Goal: Information Seeking & Learning: Check status

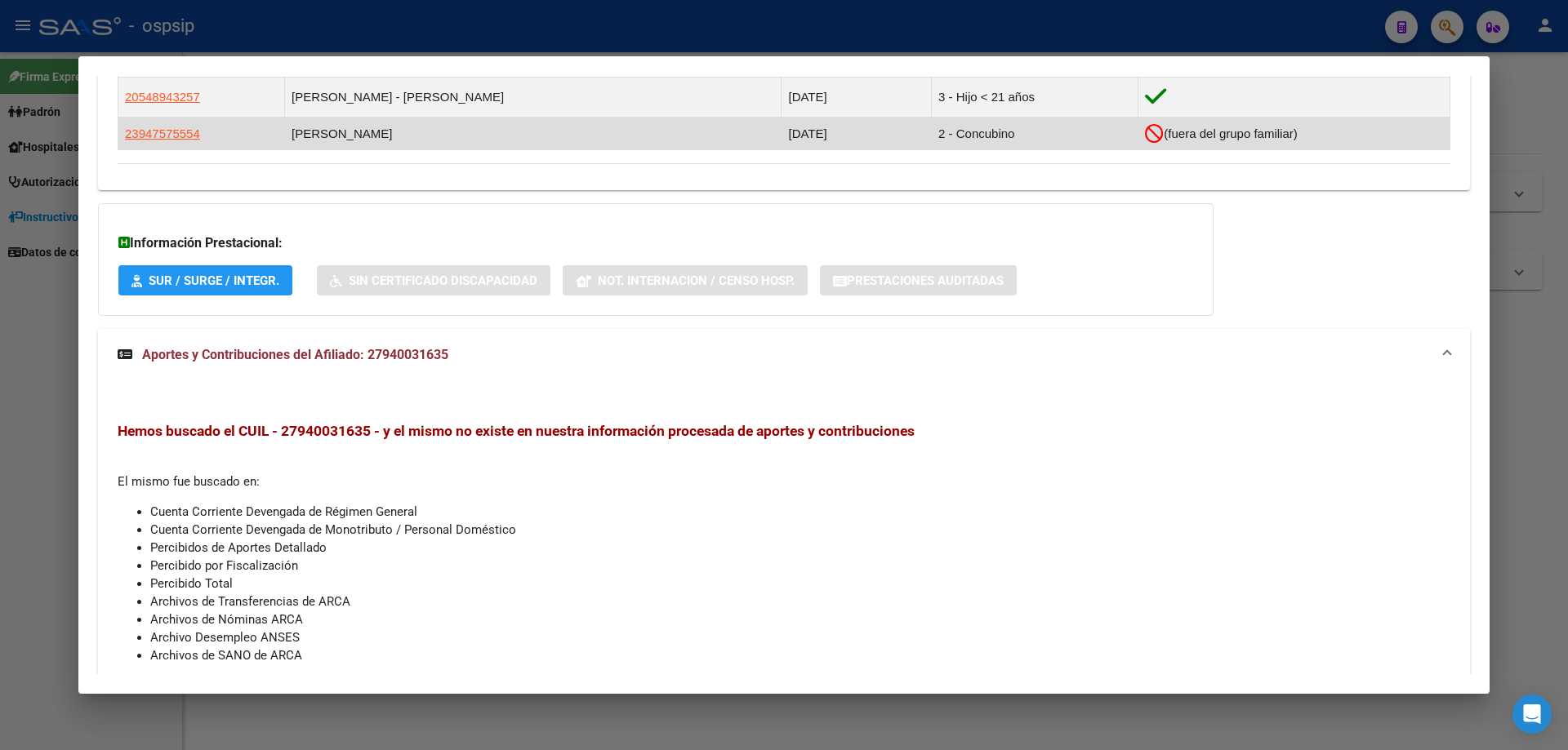
scroll to position [771, 0]
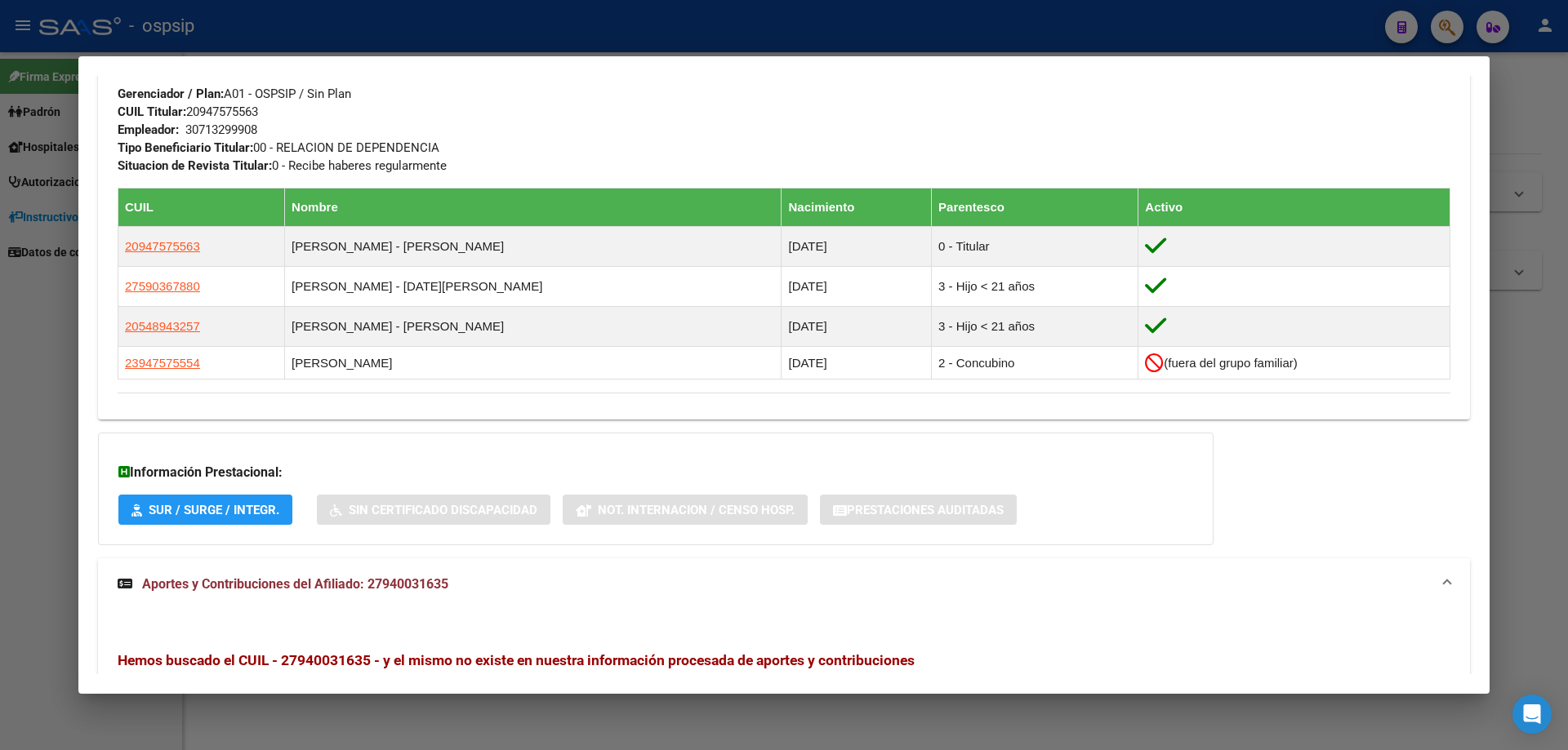
click at [1551, 460] on div at bounding box center [784, 375] width 1568 height 750
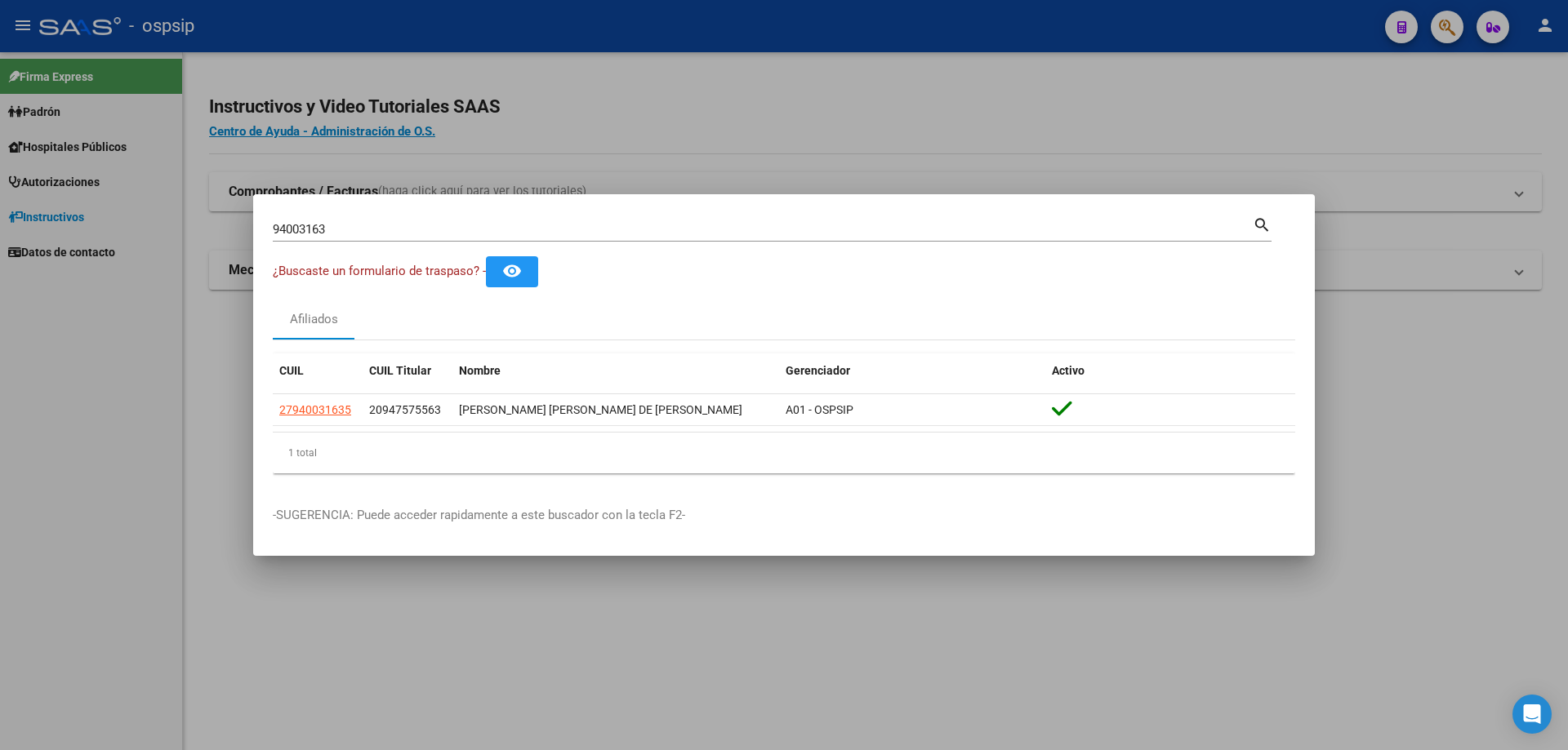
click at [485, 218] on div "94003163 Buscar (apellido, dni, cuil, nro traspaso, cuit, obra social)" at bounding box center [763, 229] width 980 height 25
type input "9"
type input "28282540"
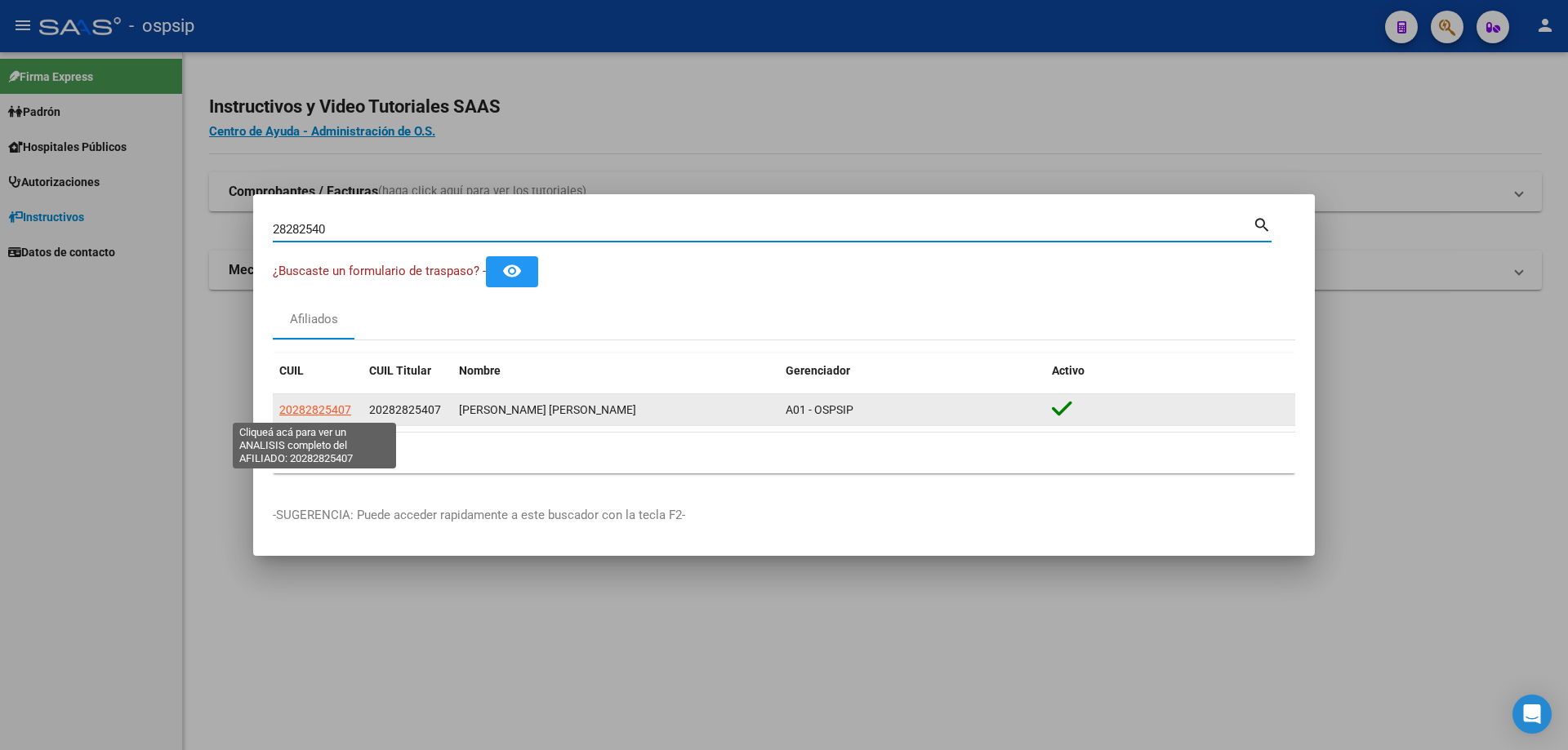
click at [320, 409] on span "20282825407" at bounding box center [315, 410] width 72 height 13
type textarea "20282825407"
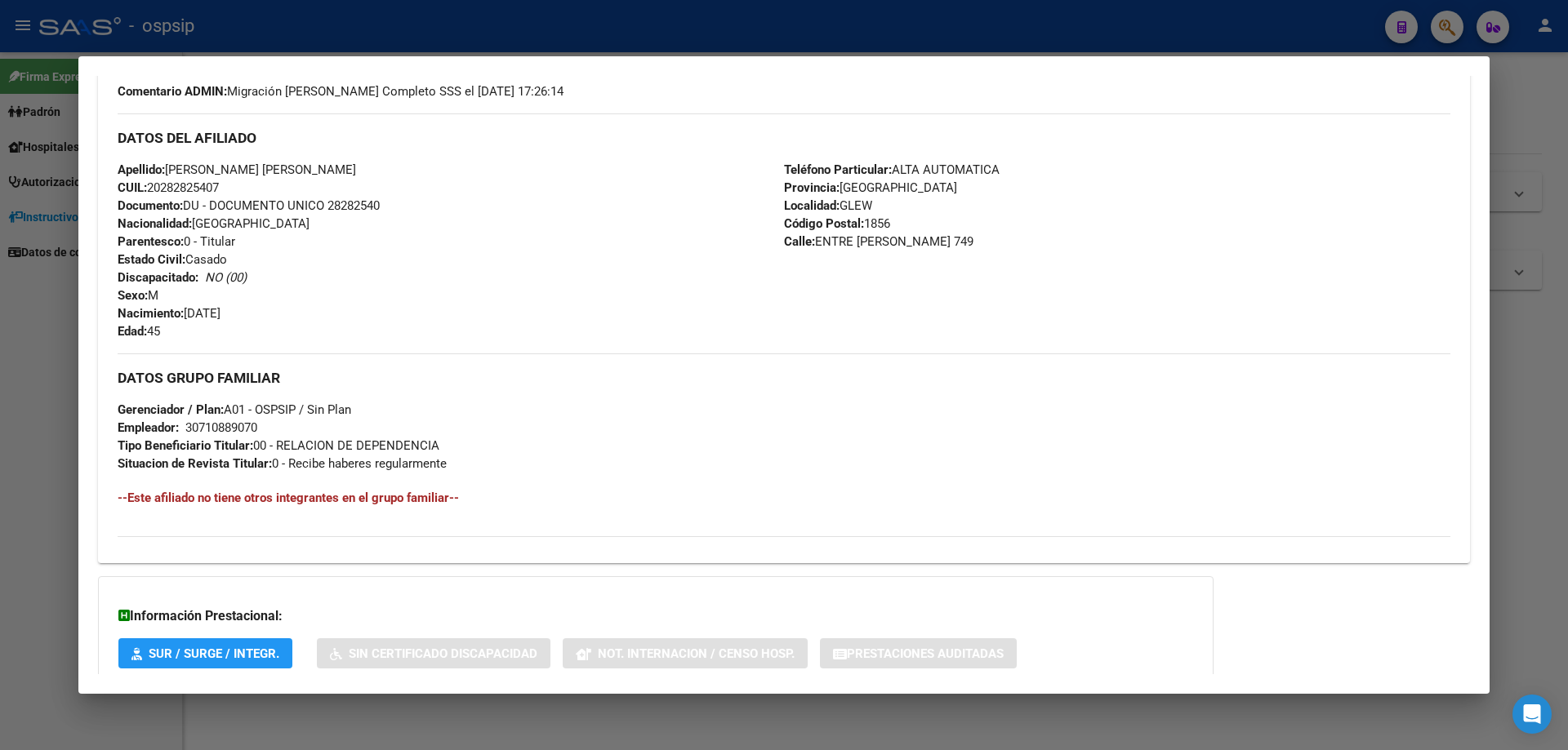
scroll to position [626, 0]
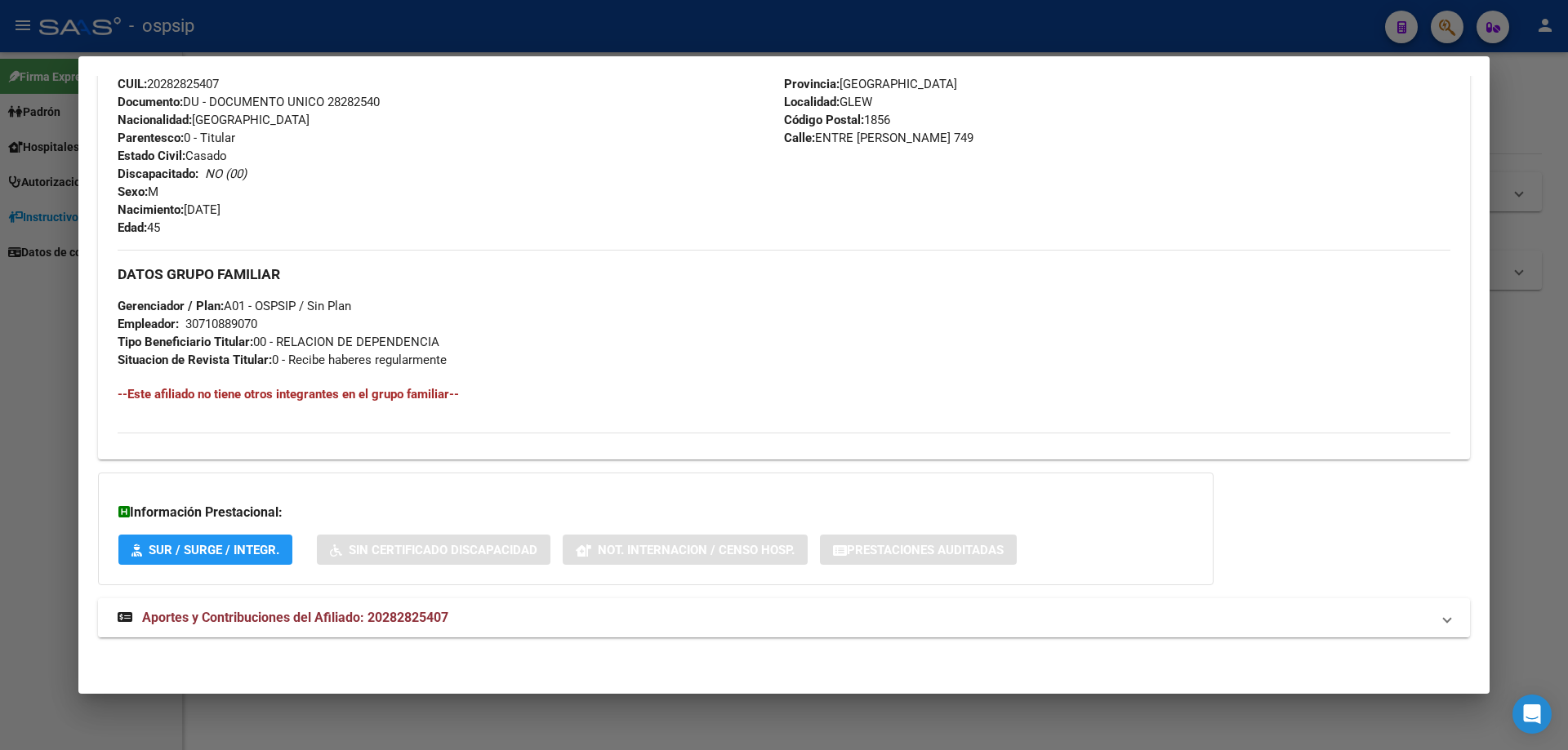
click at [306, 615] on span "Aportes y Contribuciones del Afiliado: 20282825407" at bounding box center [295, 618] width 306 height 16
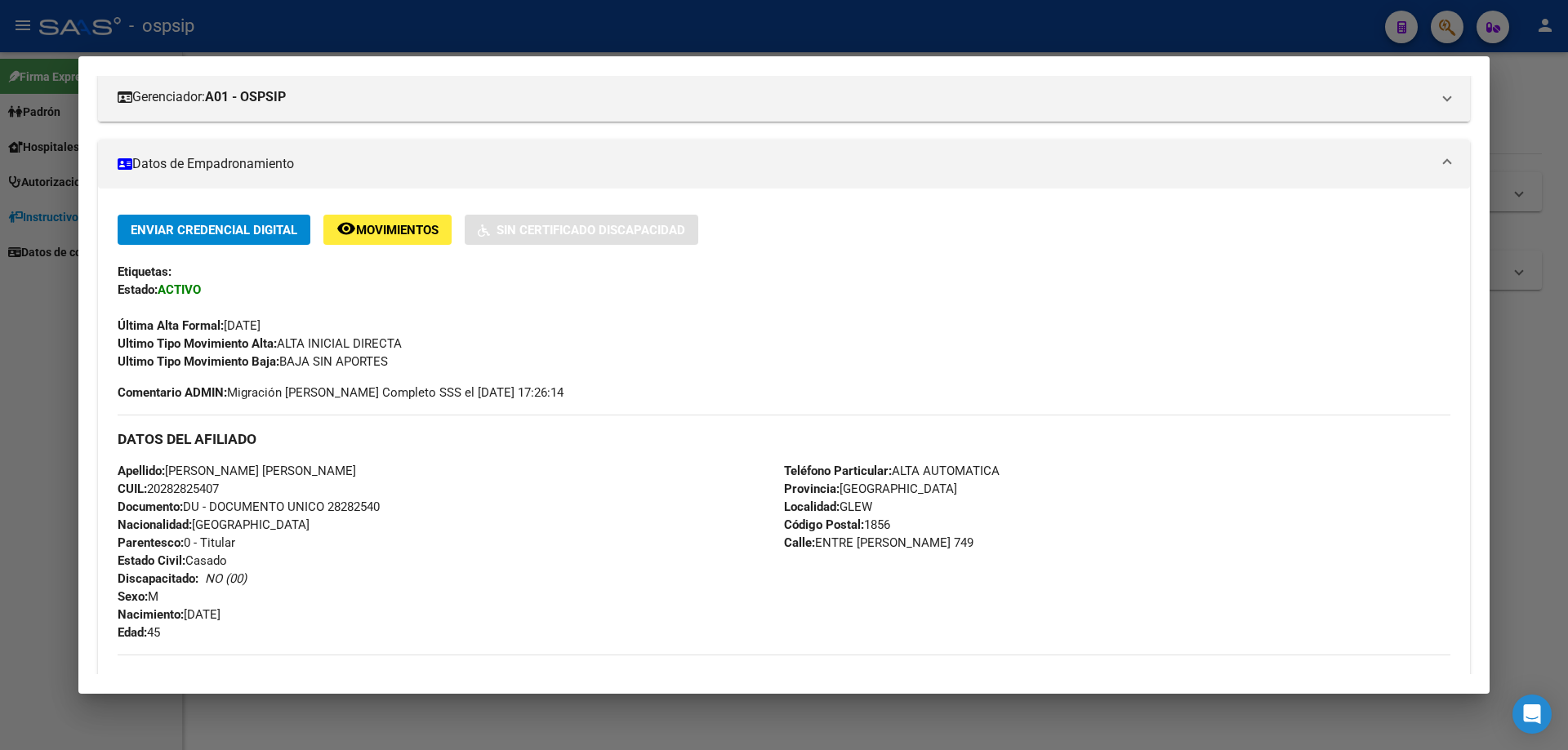
scroll to position [219, 0]
click at [786, 735] on div at bounding box center [784, 375] width 1568 height 750
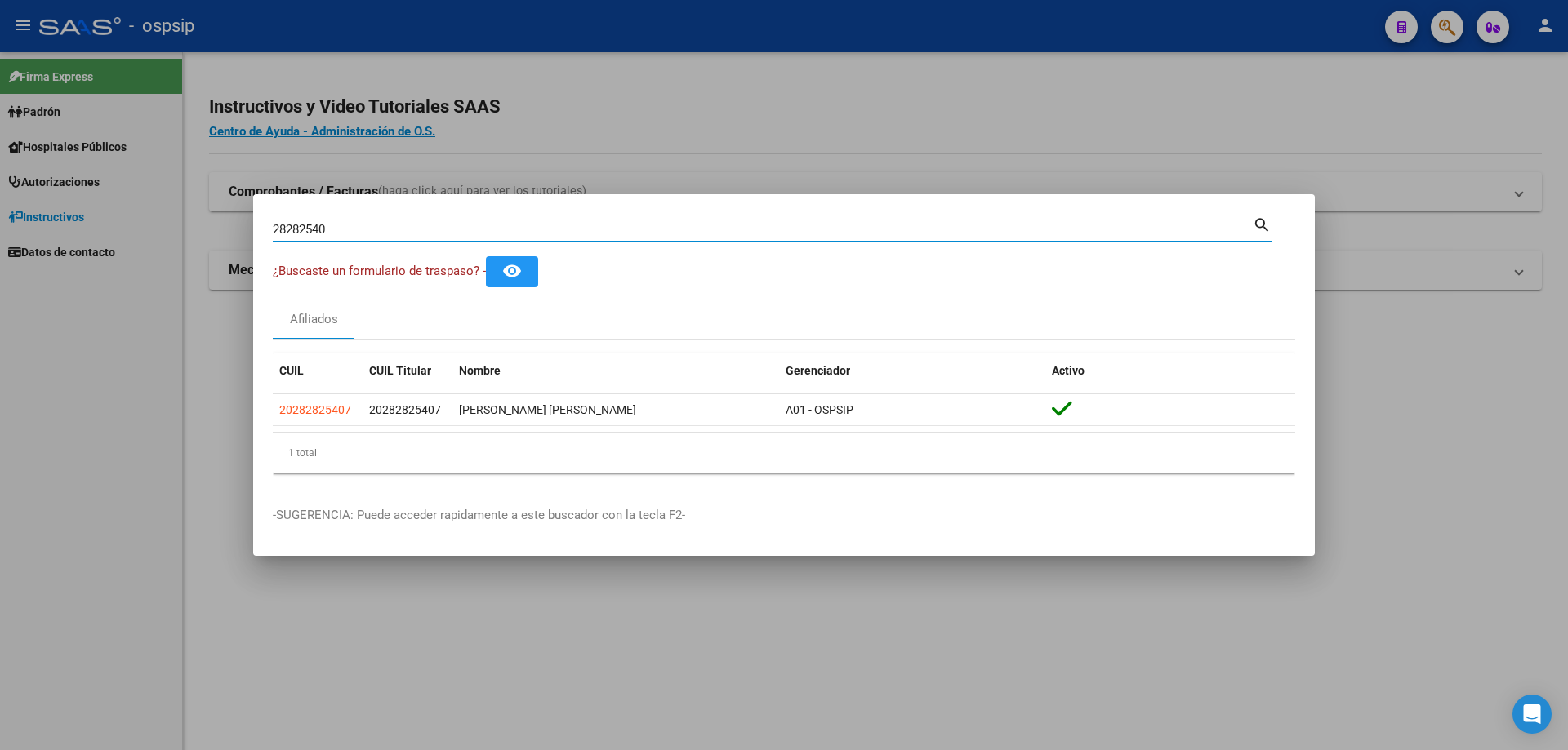
click at [342, 225] on input "28282540" at bounding box center [763, 229] width 980 height 15
type input "2"
type input "17173807"
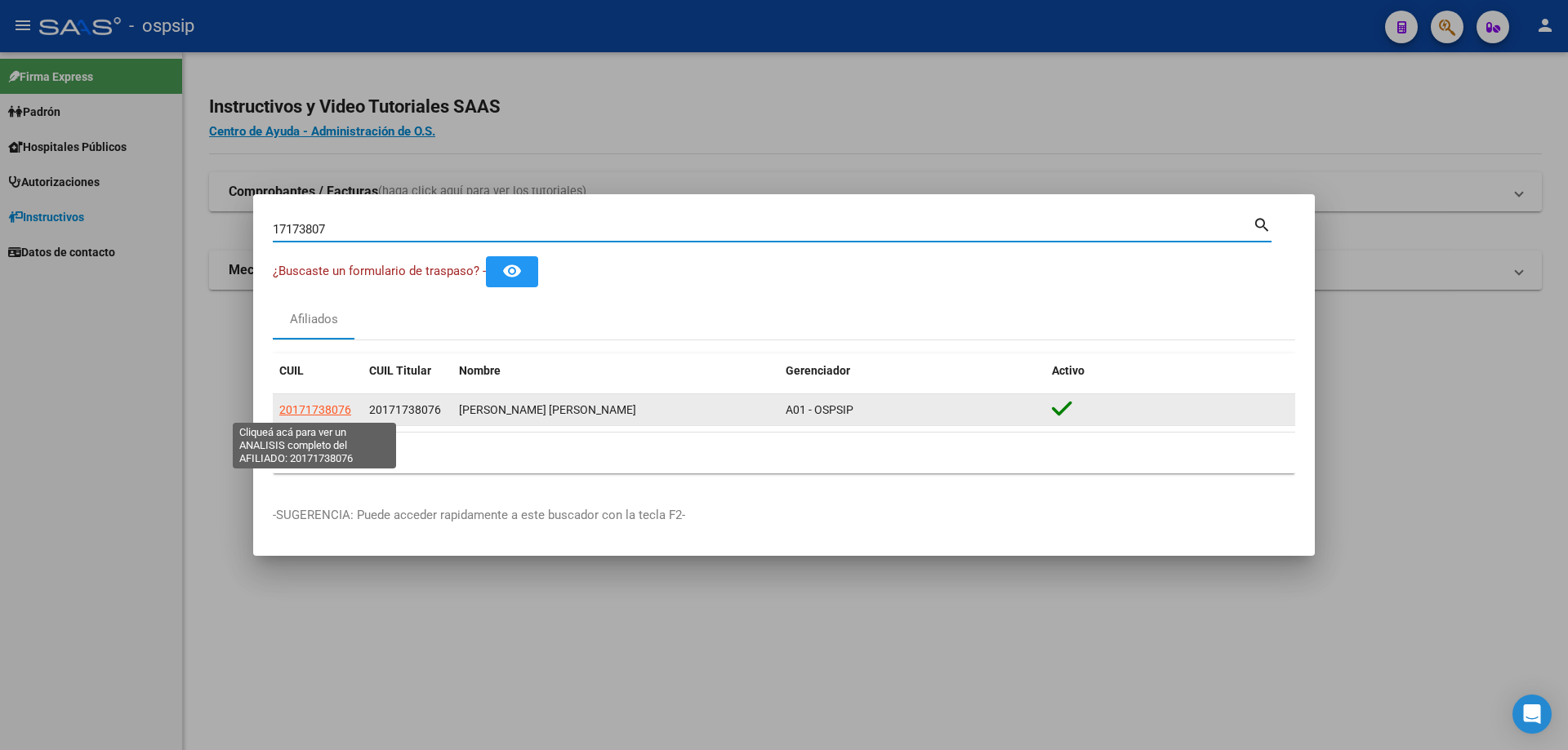
click at [330, 408] on span "20171738076" at bounding box center [315, 410] width 72 height 13
type textarea "20171738076"
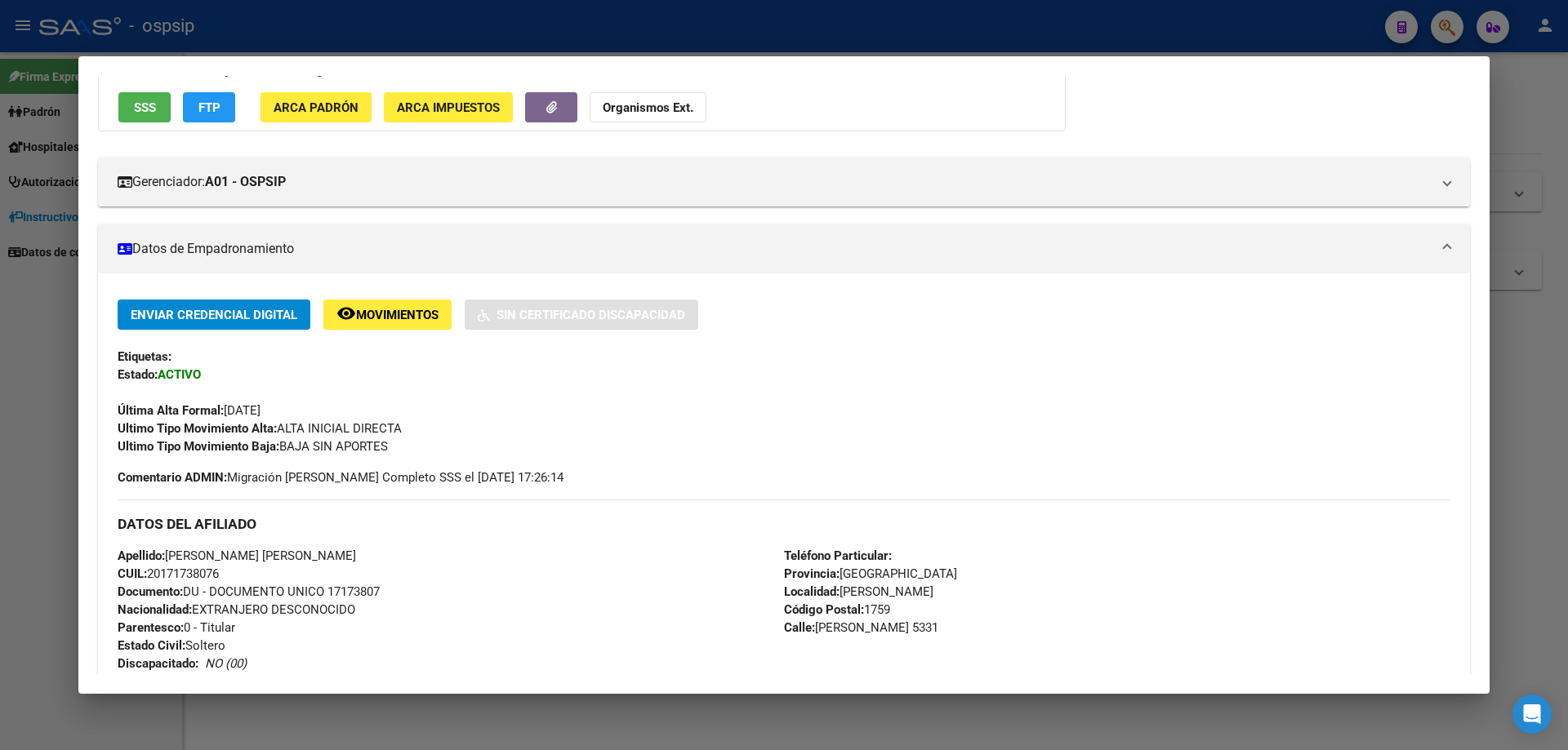
scroll to position [626, 0]
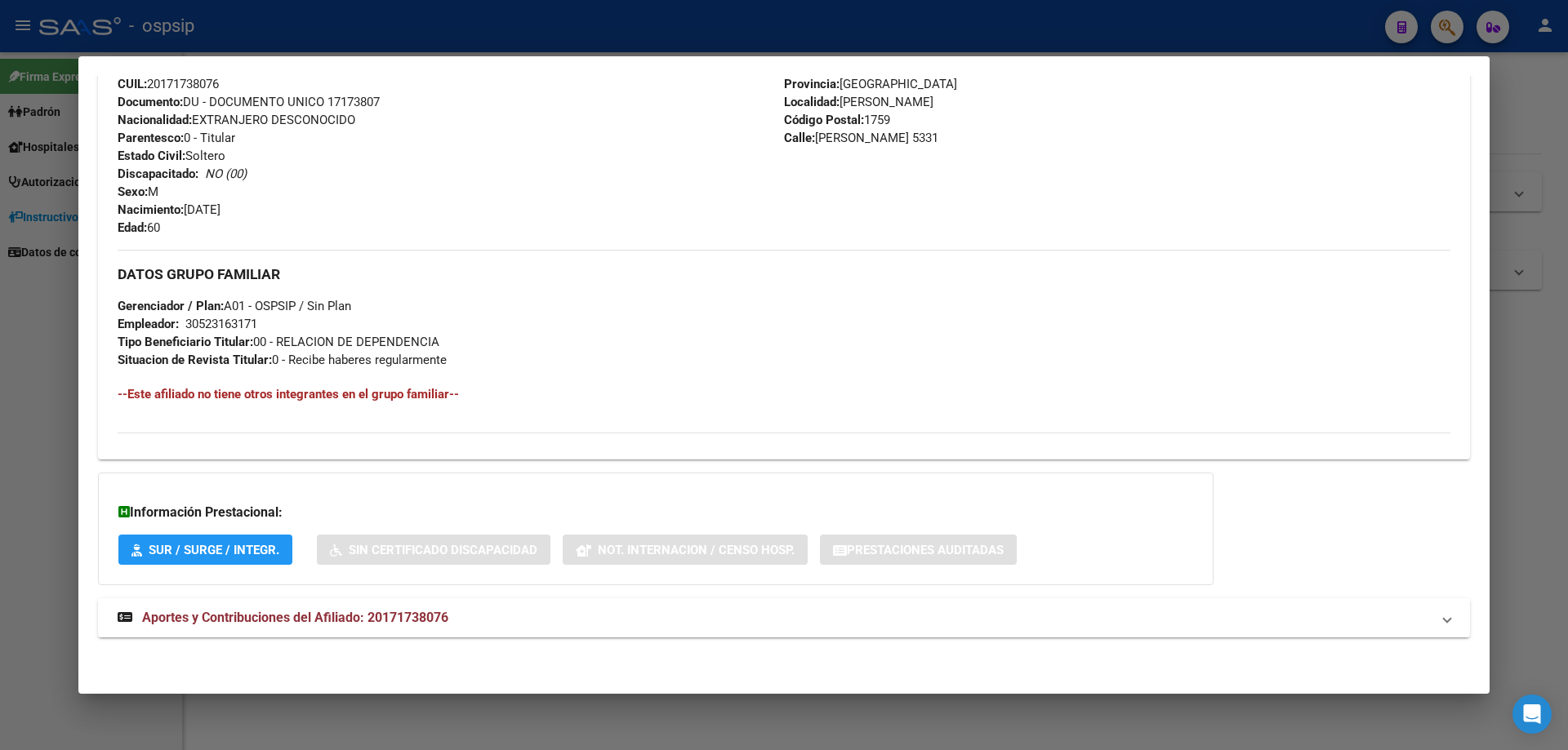
click at [348, 605] on mat-expansion-panel-header "Aportes y Contribuciones del Afiliado: 20171738076" at bounding box center [784, 618] width 1372 height 39
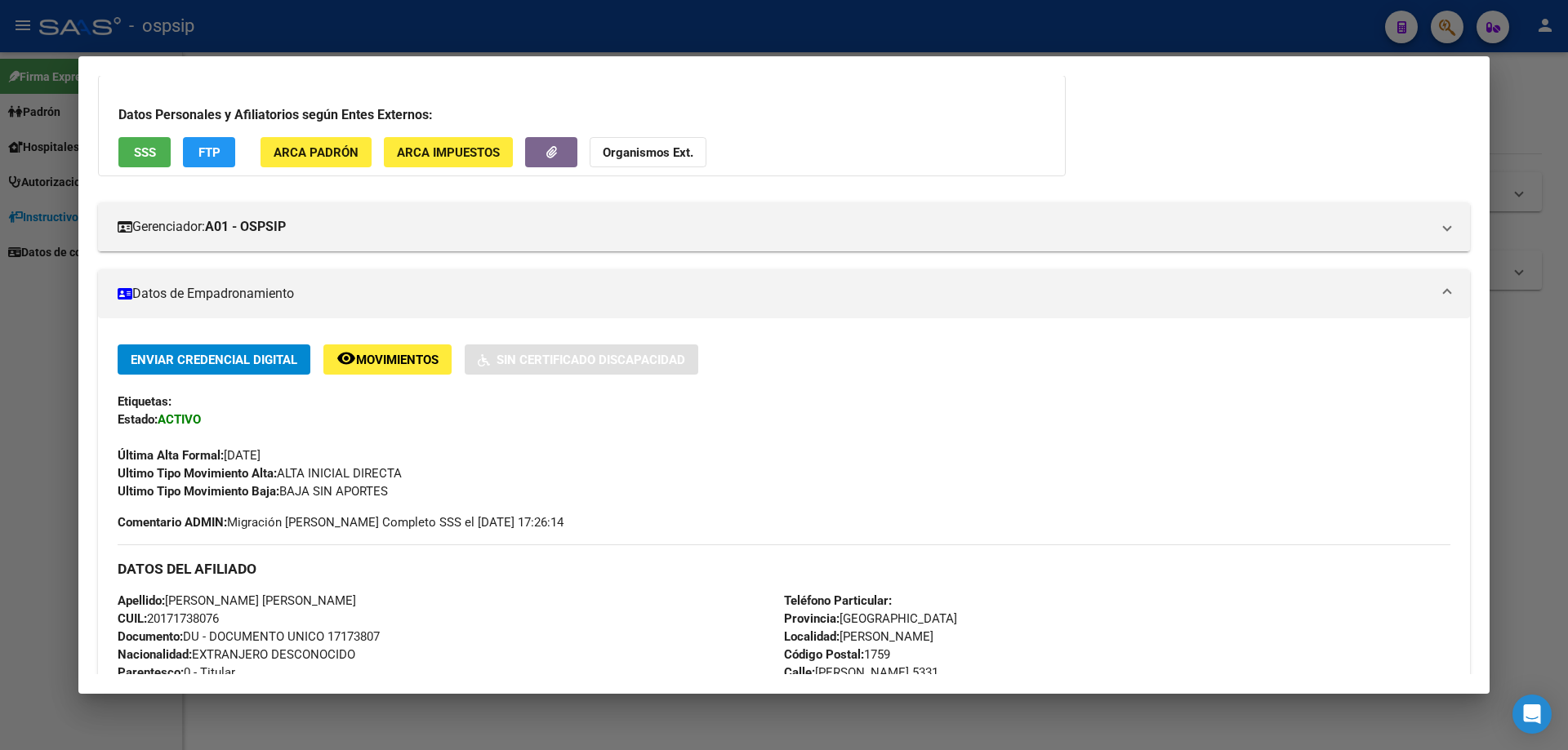
scroll to position [0, 0]
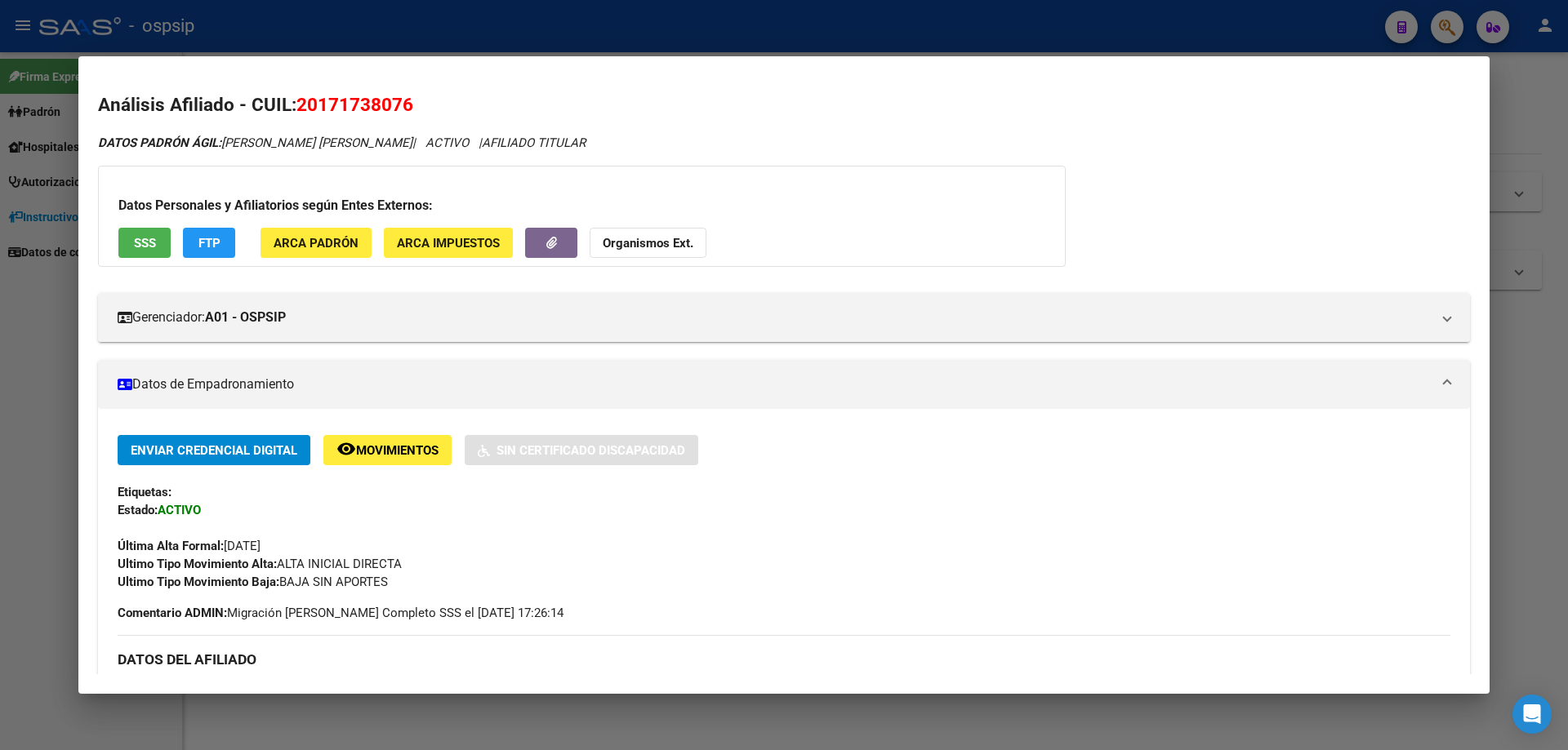
click at [711, 723] on div at bounding box center [784, 375] width 1568 height 750
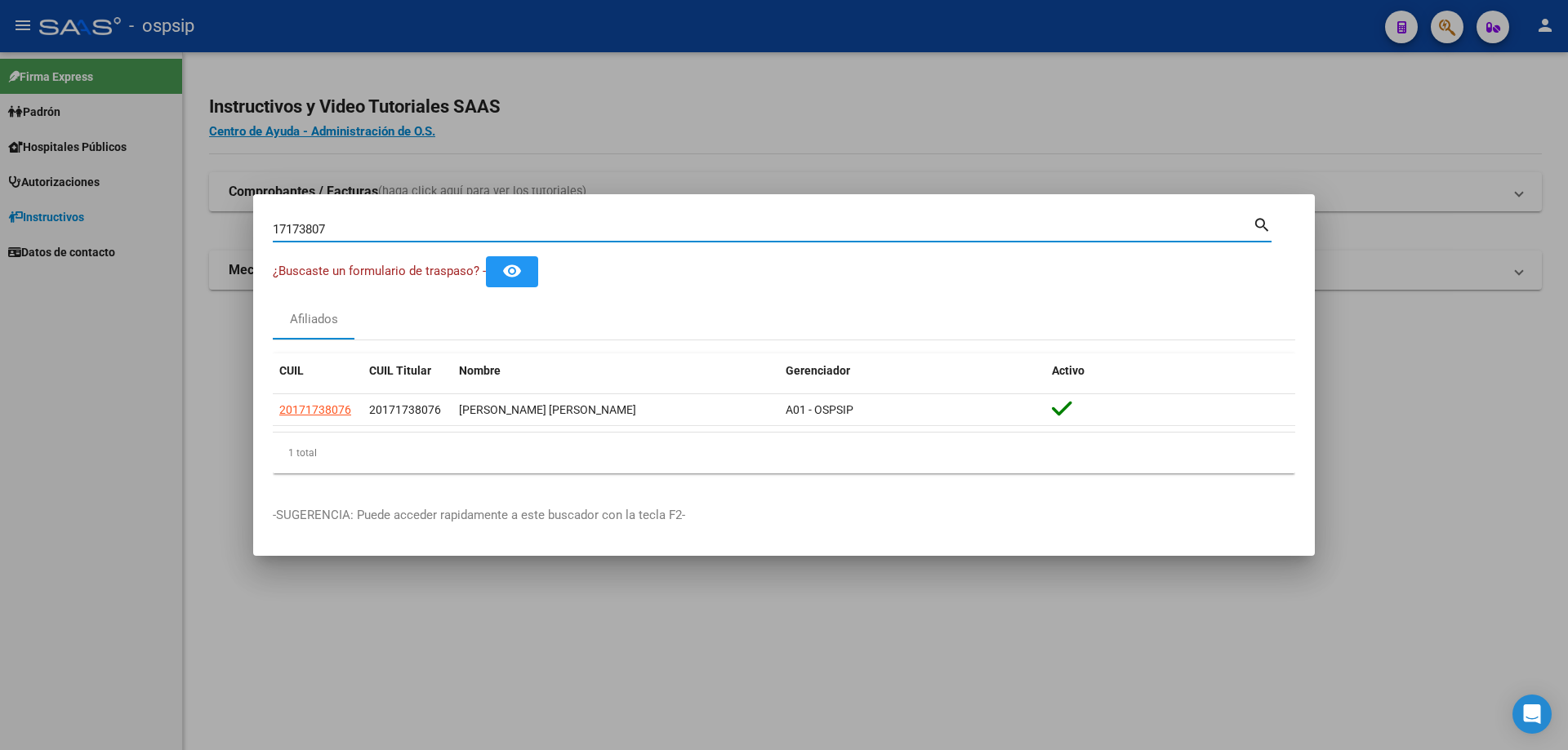
click at [392, 227] on input "17173807" at bounding box center [763, 229] width 980 height 15
type input "1"
type input "16874675"
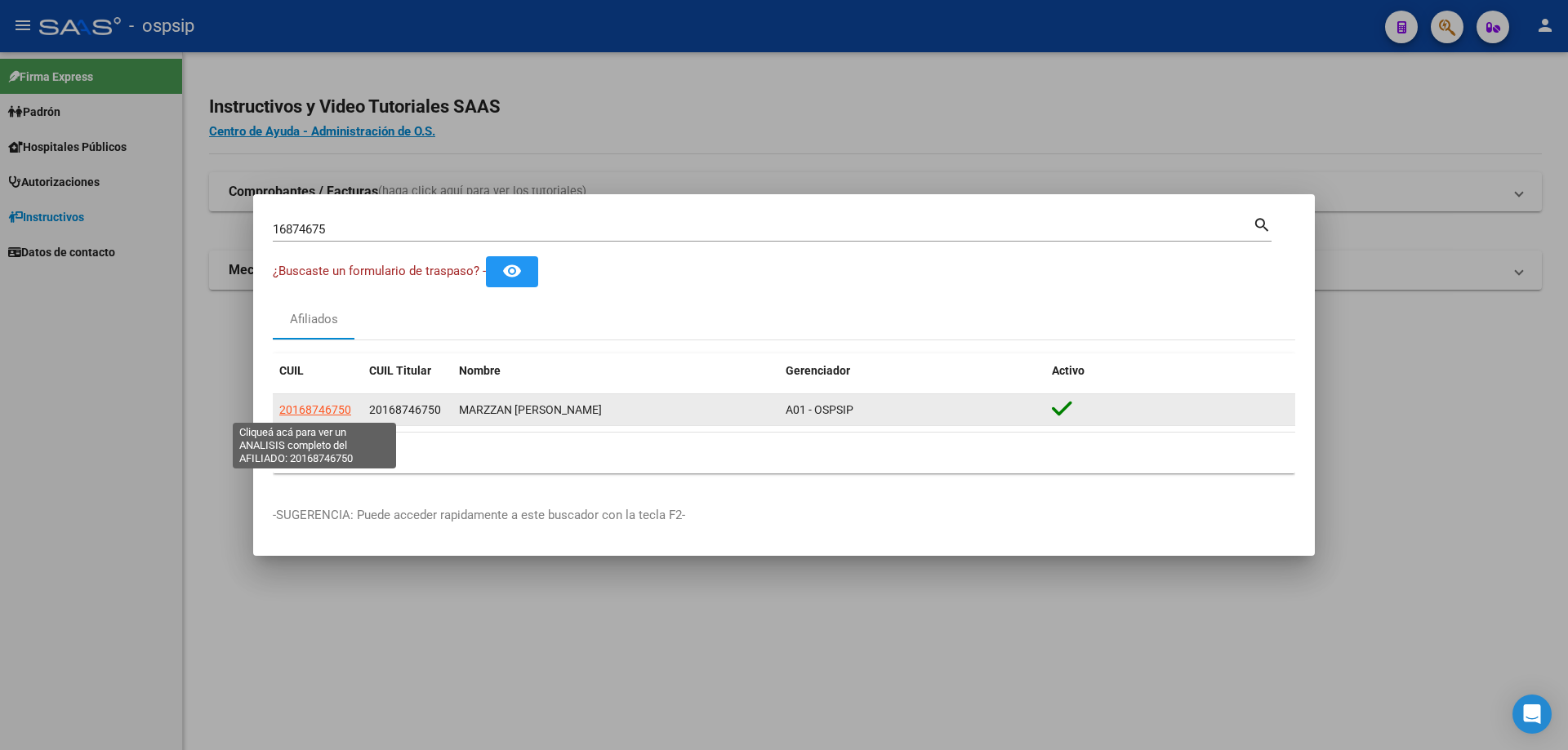
click at [329, 410] on span "20168746750" at bounding box center [315, 410] width 72 height 13
type textarea "20168746750"
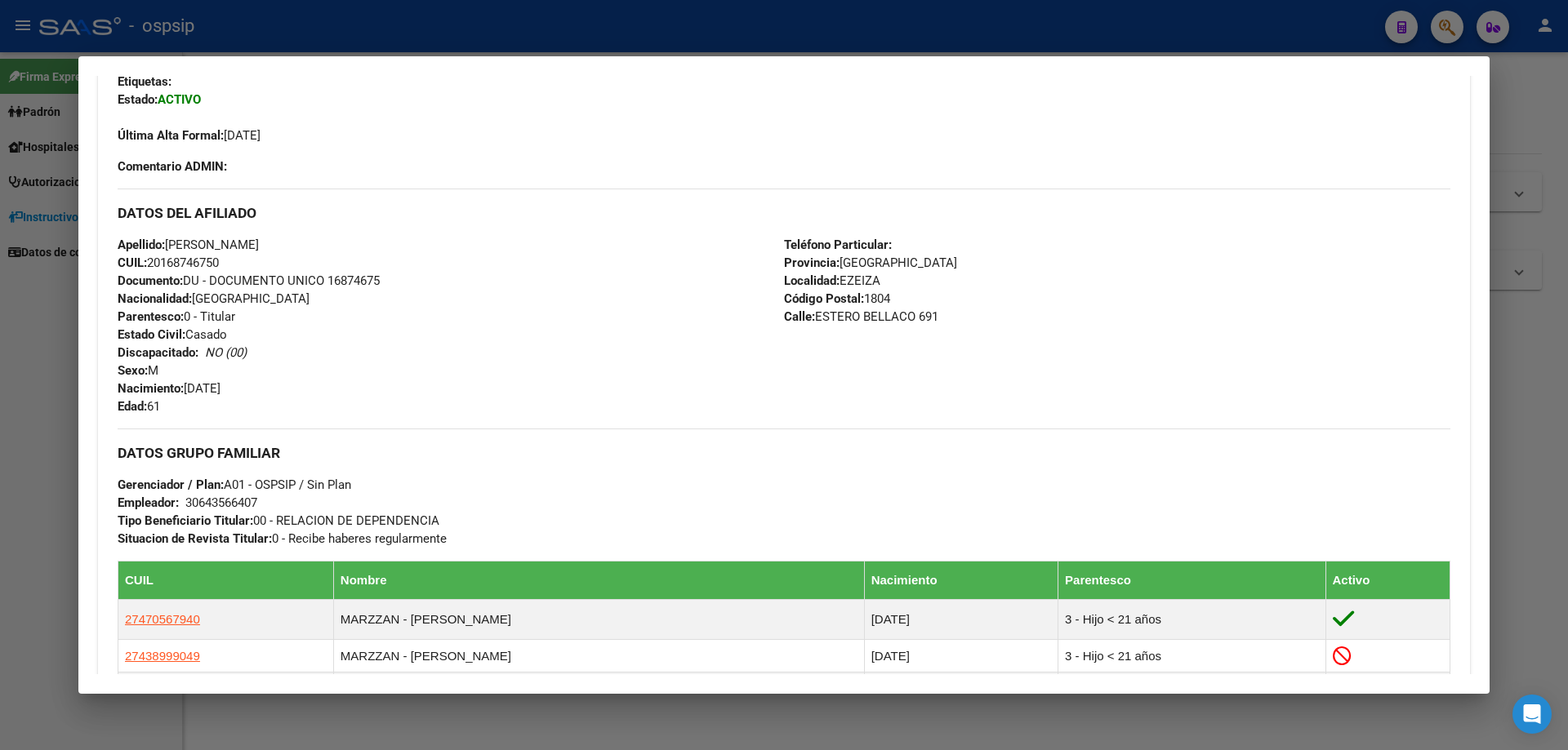
scroll to position [738, 0]
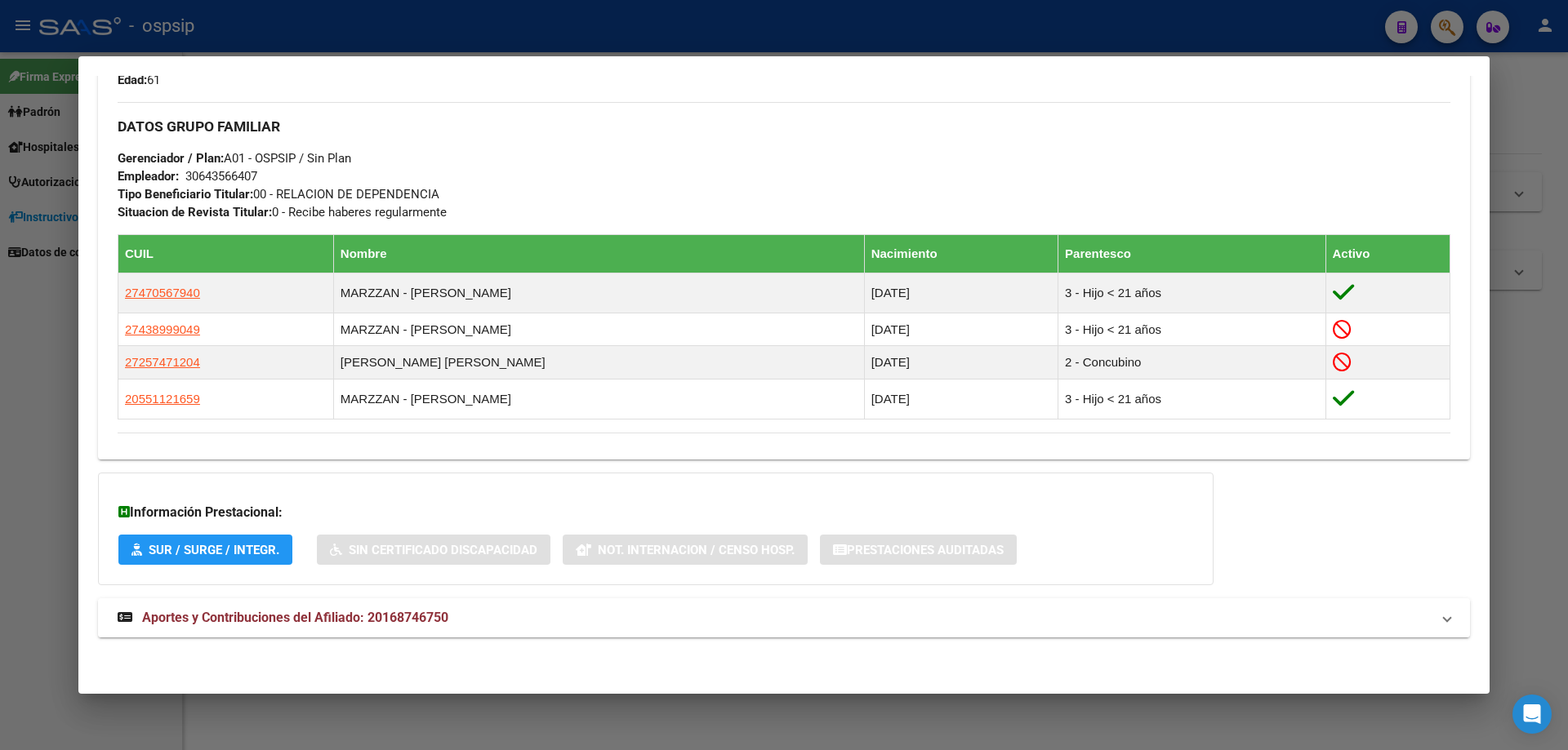
click at [330, 614] on span "Aportes y Contribuciones del Afiliado: 20168746750" at bounding box center [295, 618] width 306 height 16
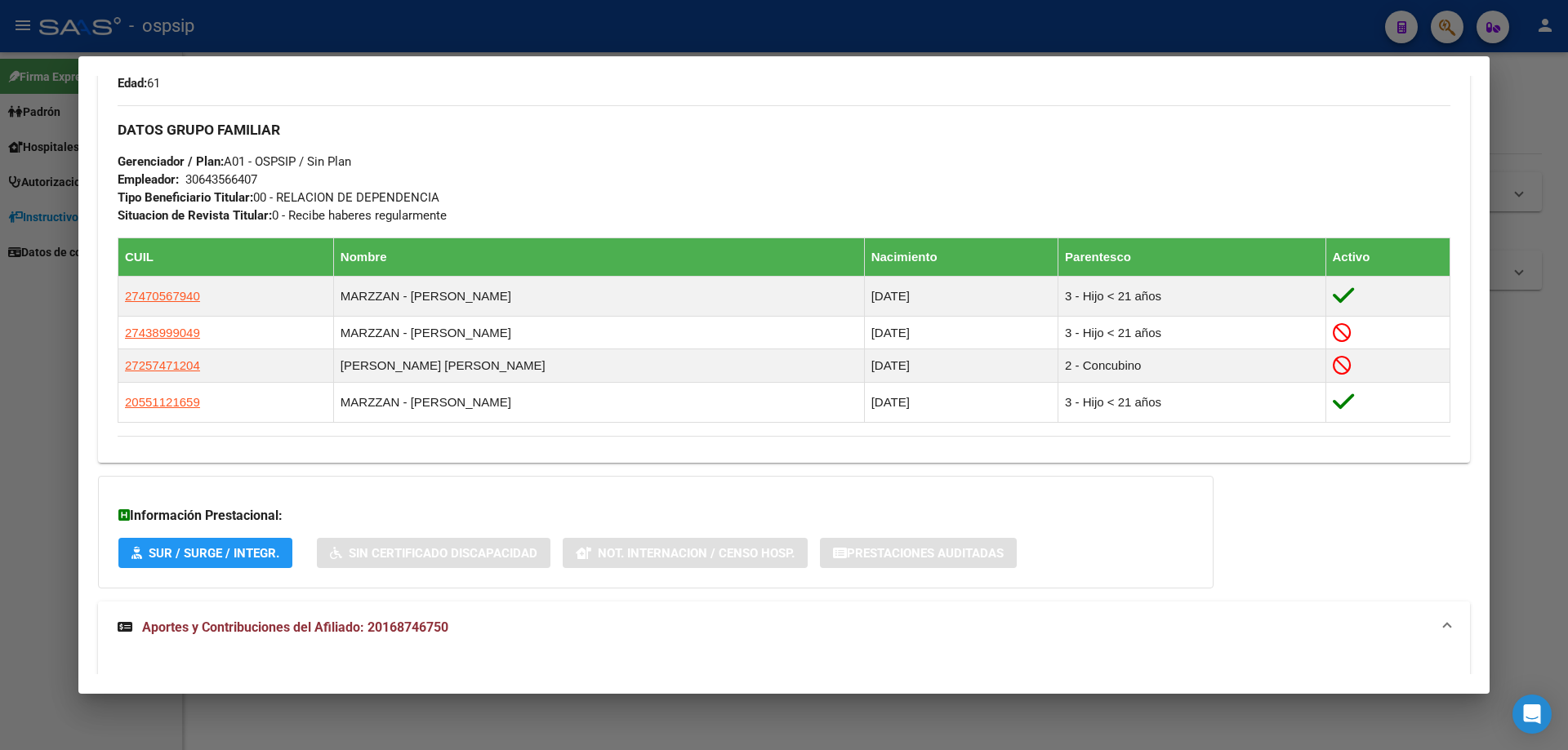
scroll to position [565, 0]
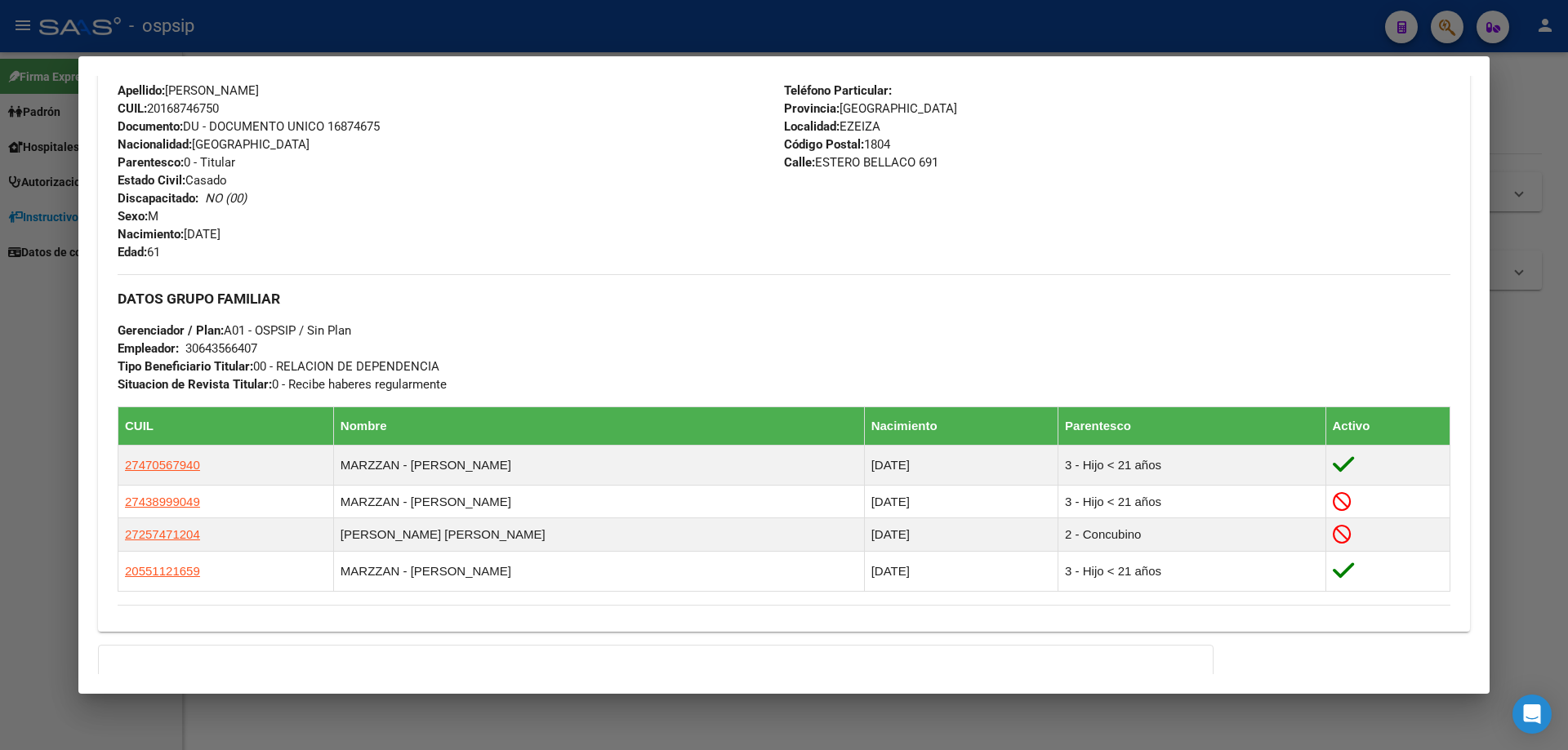
click at [934, 744] on div at bounding box center [784, 375] width 1568 height 750
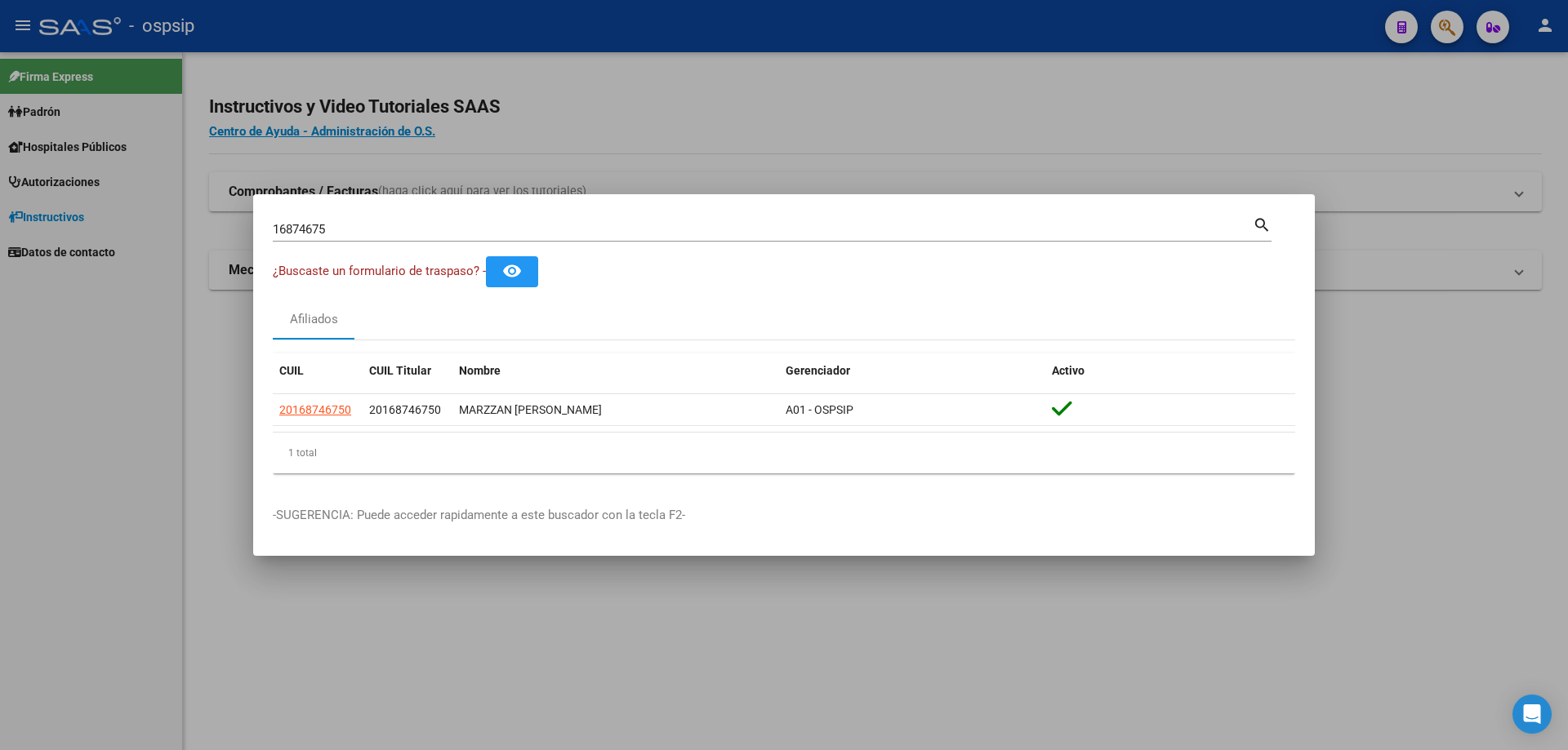
click at [440, 220] on div "16874675 Buscar (apellido, dni, [PERSON_NAME], [PERSON_NAME], cuit, obra social)" at bounding box center [763, 229] width 980 height 25
click at [435, 222] on input "16874675" at bounding box center [763, 229] width 980 height 15
type input "1"
type input "18148974"
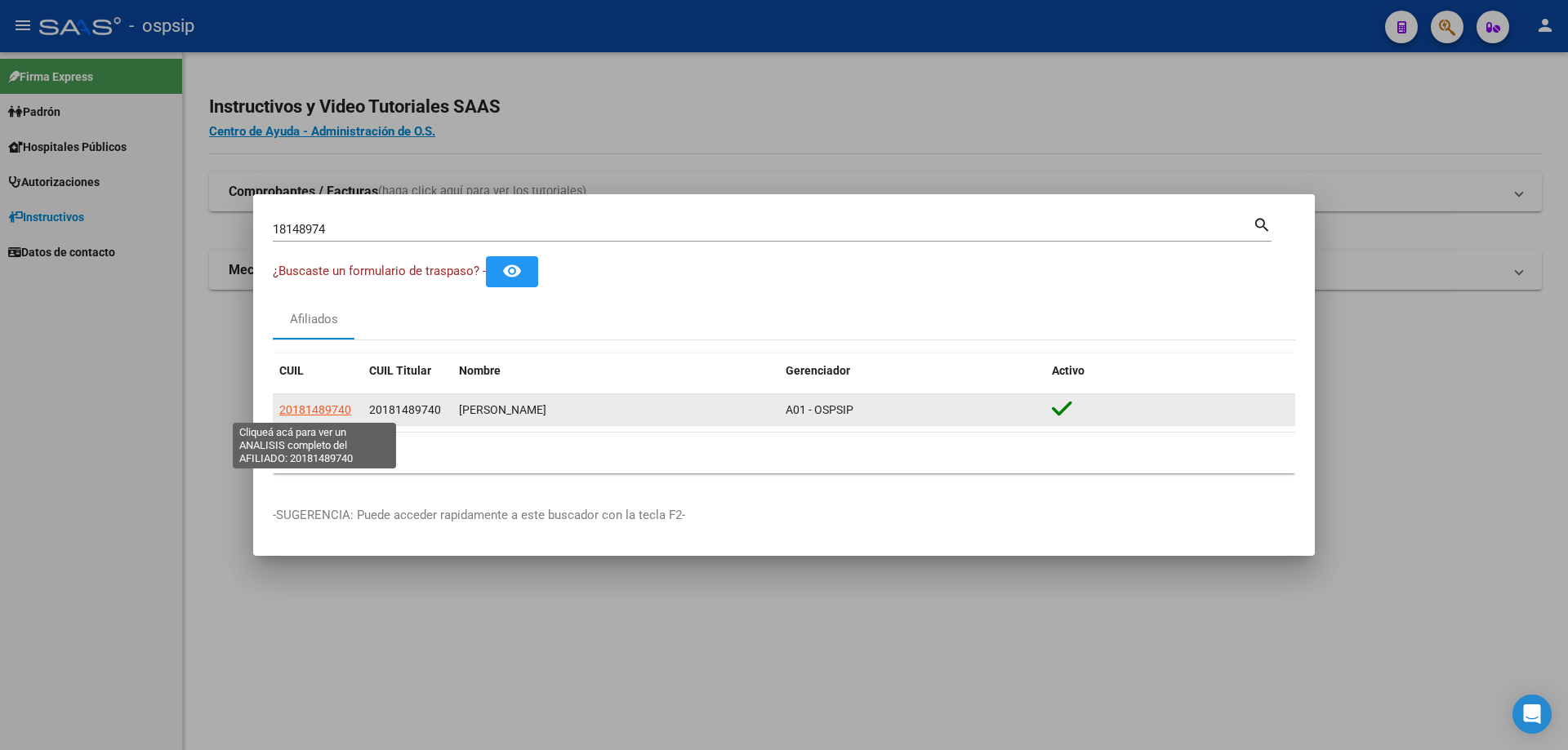
click at [334, 407] on span "20181489740" at bounding box center [315, 410] width 72 height 13
type textarea "20181489740"
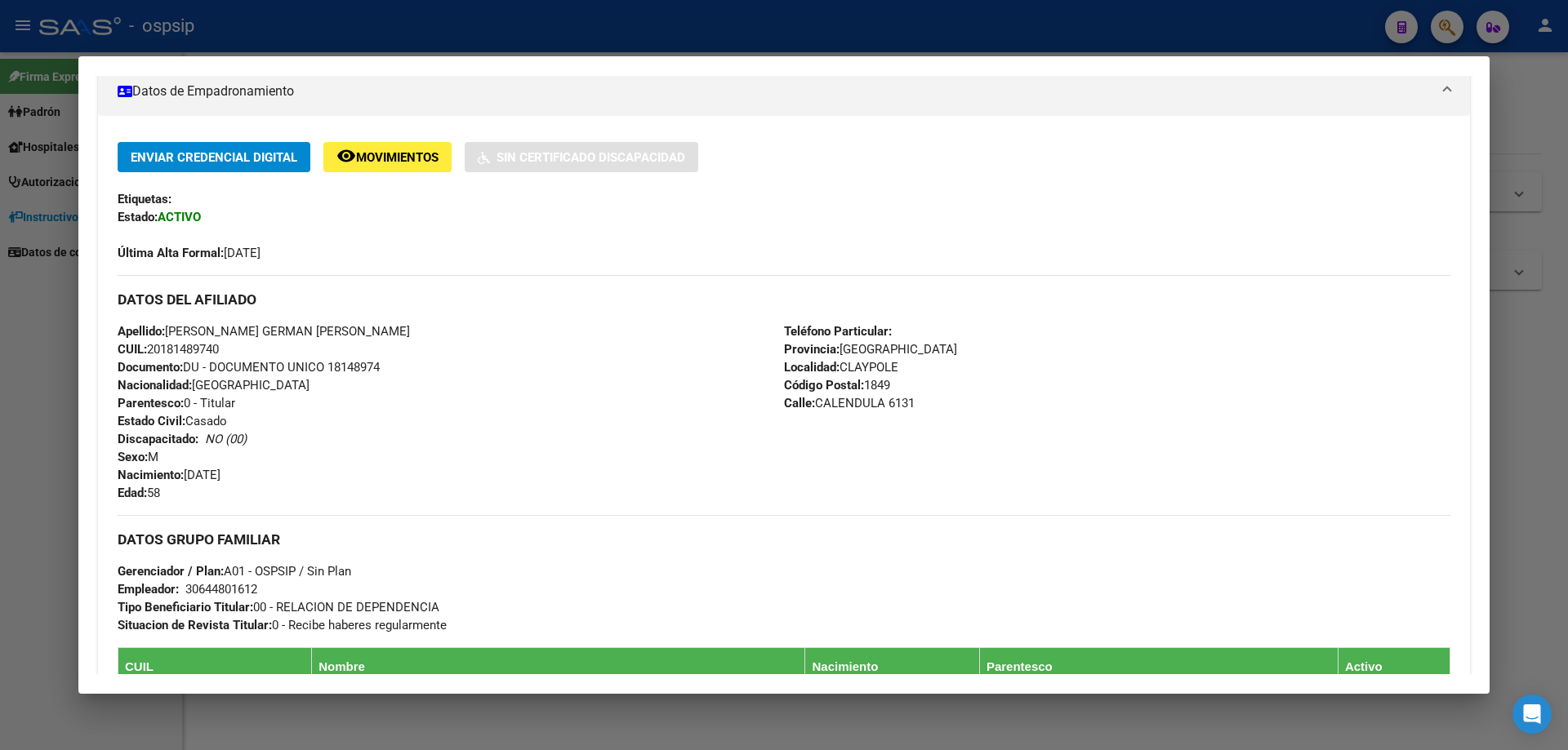
scroll to position [600, 0]
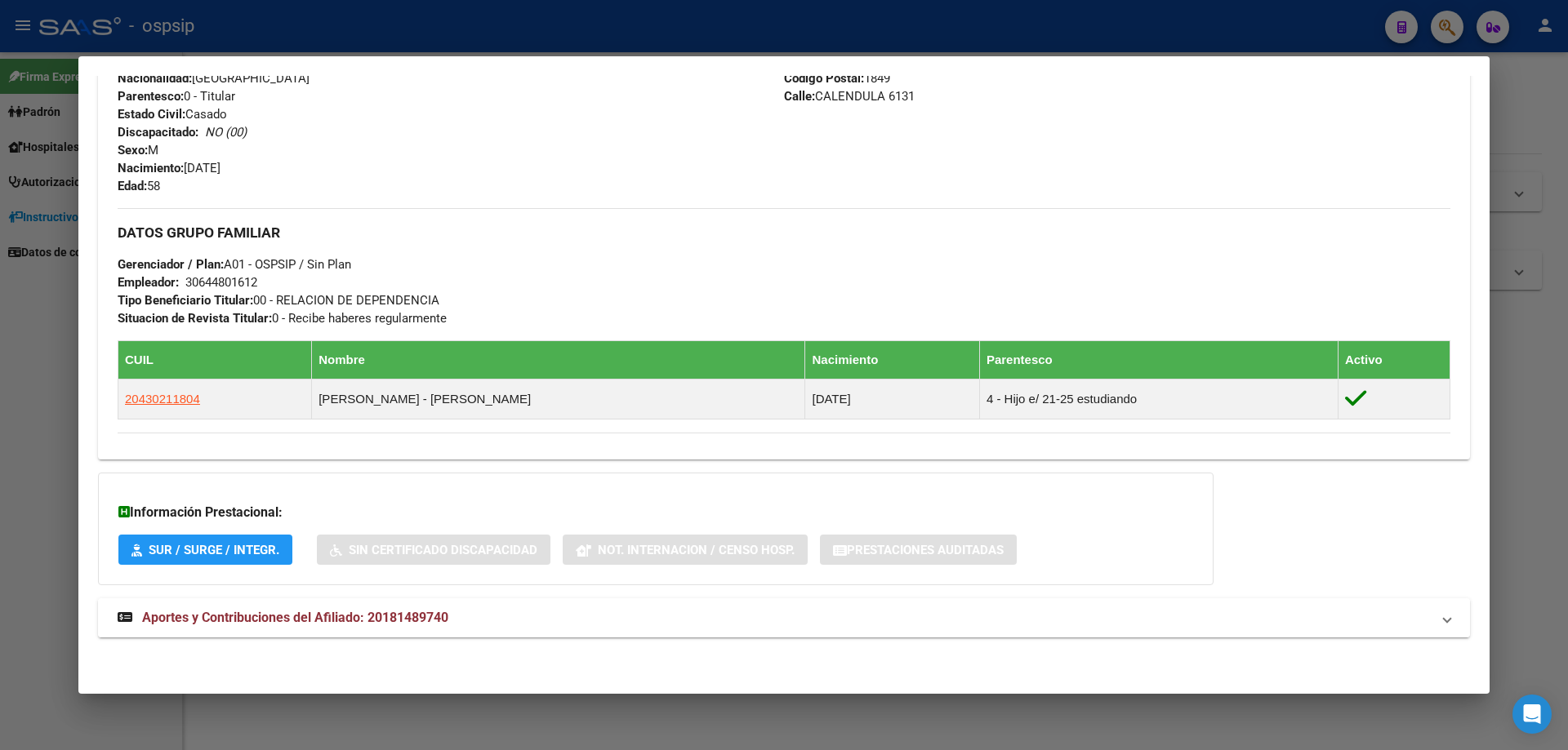
click at [319, 616] on span "Aportes y Contribuciones del Afiliado: 20181489740" at bounding box center [295, 618] width 306 height 16
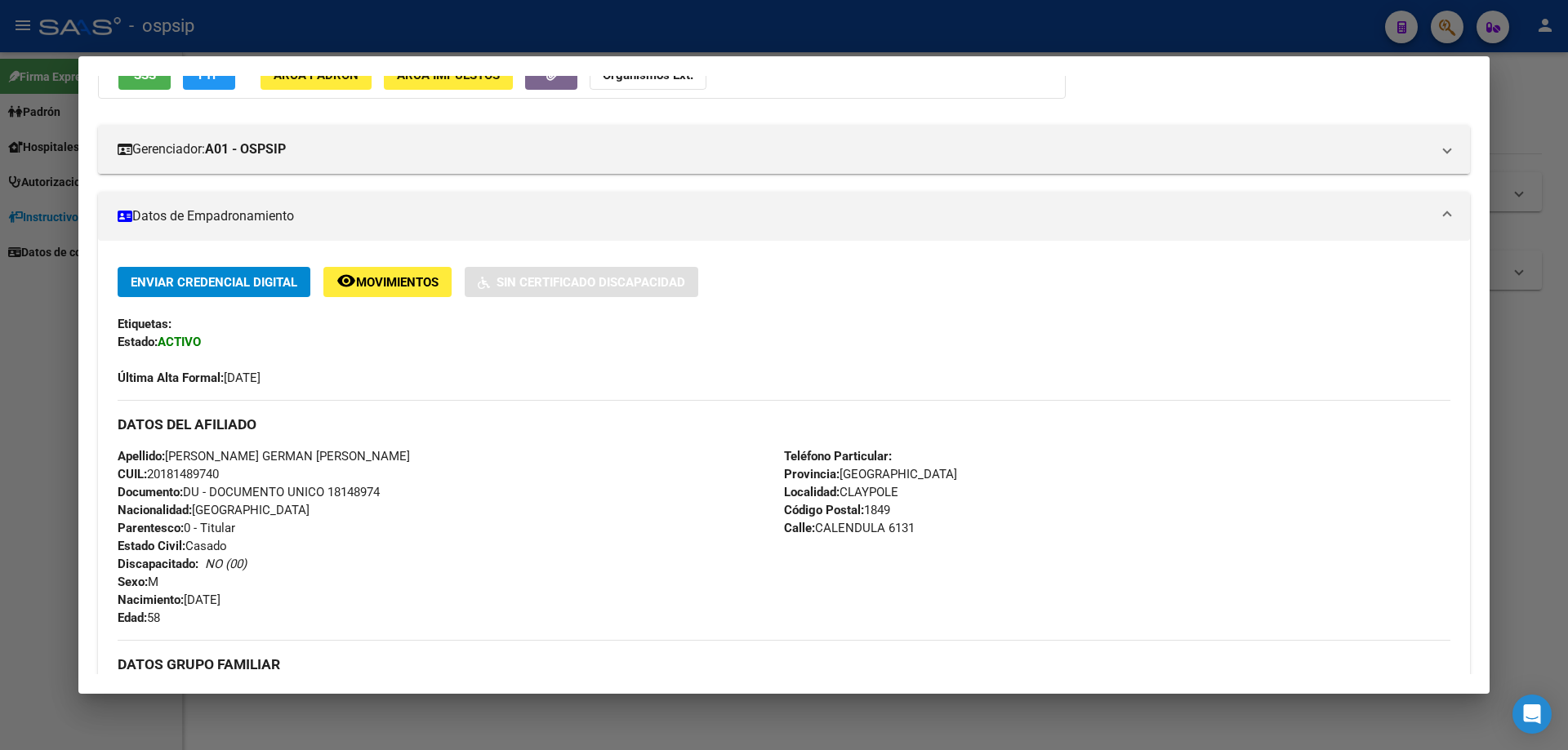
scroll to position [0, 0]
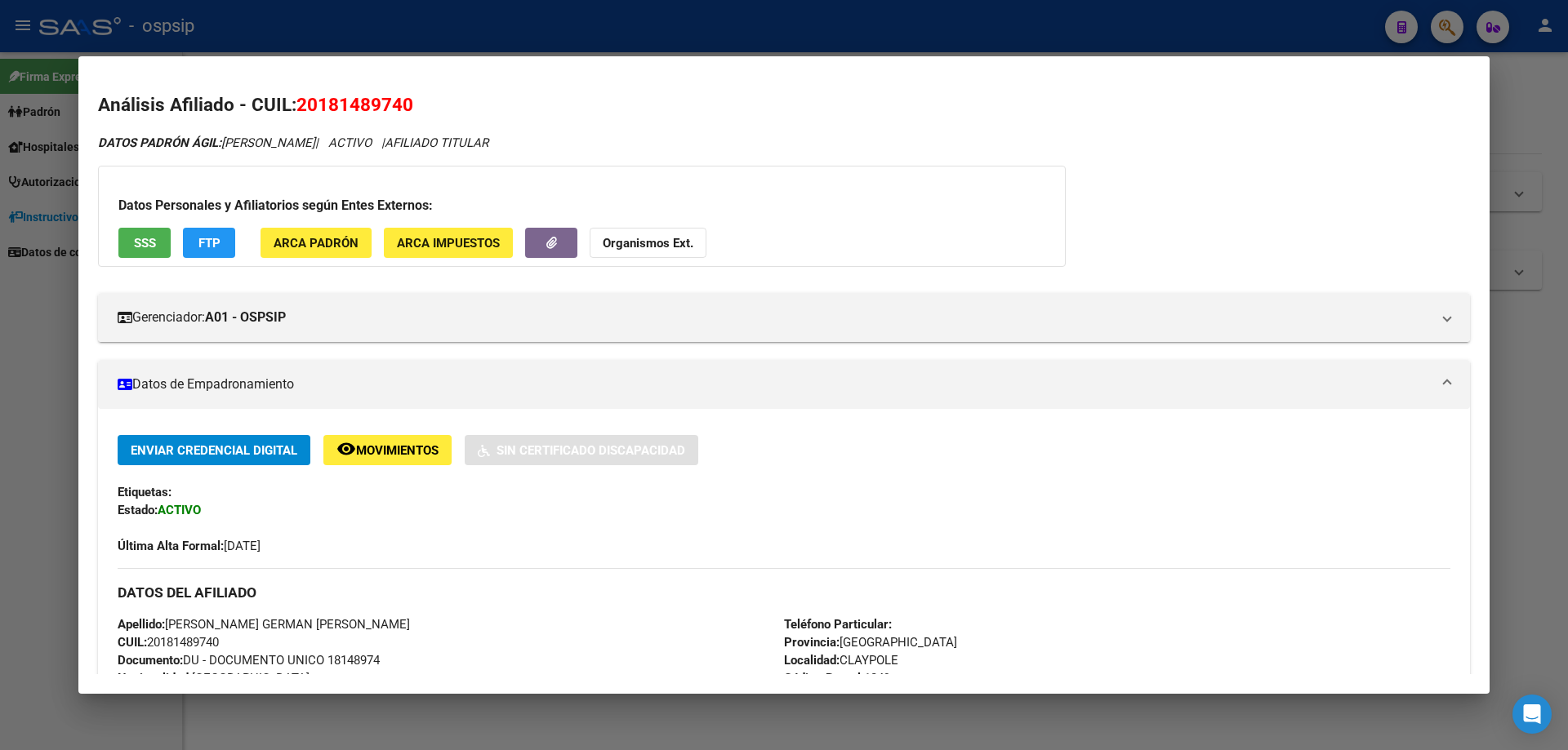
click at [764, 729] on div at bounding box center [784, 375] width 1568 height 750
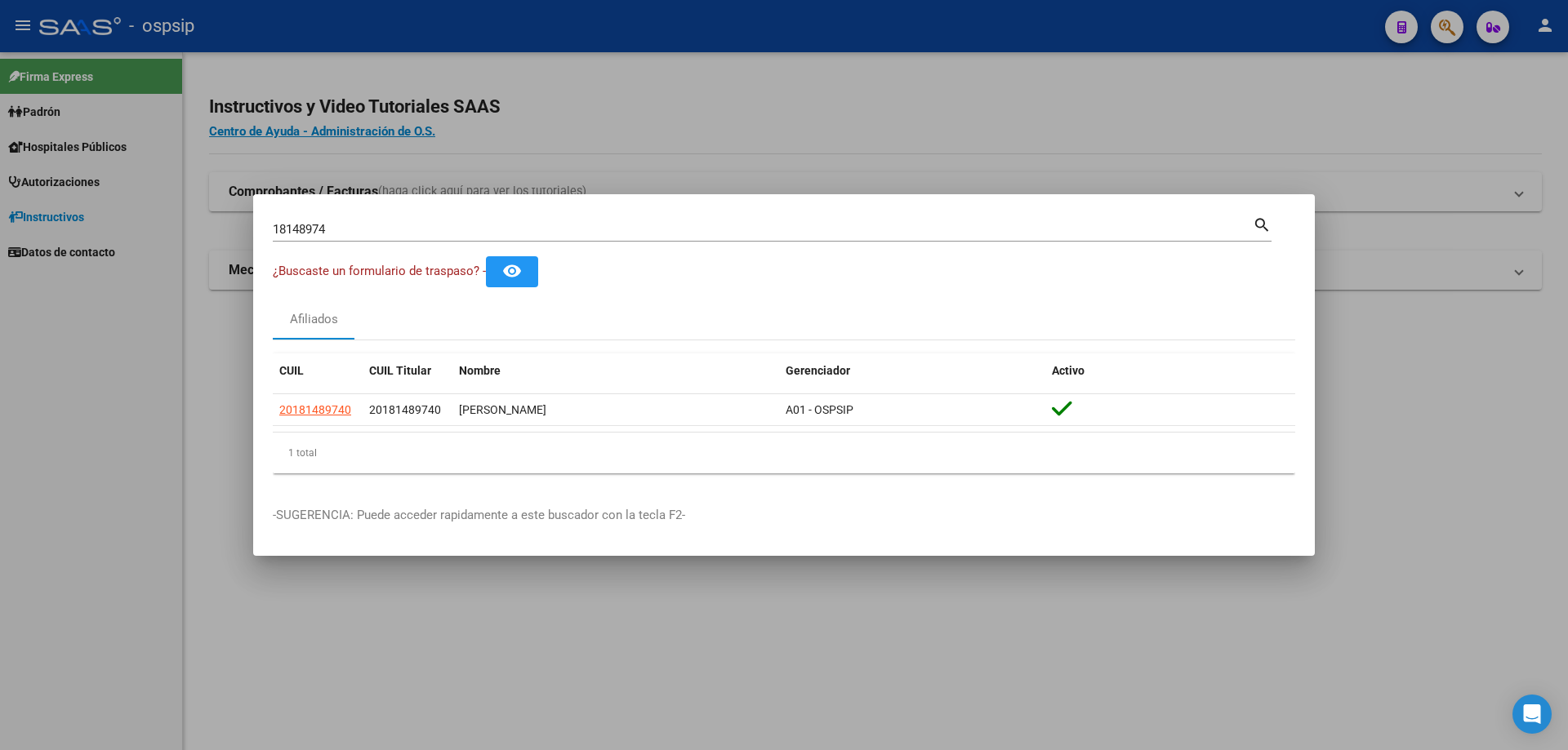
click at [462, 224] on input "18148974" at bounding box center [763, 229] width 980 height 15
type input "1"
type input "95680619"
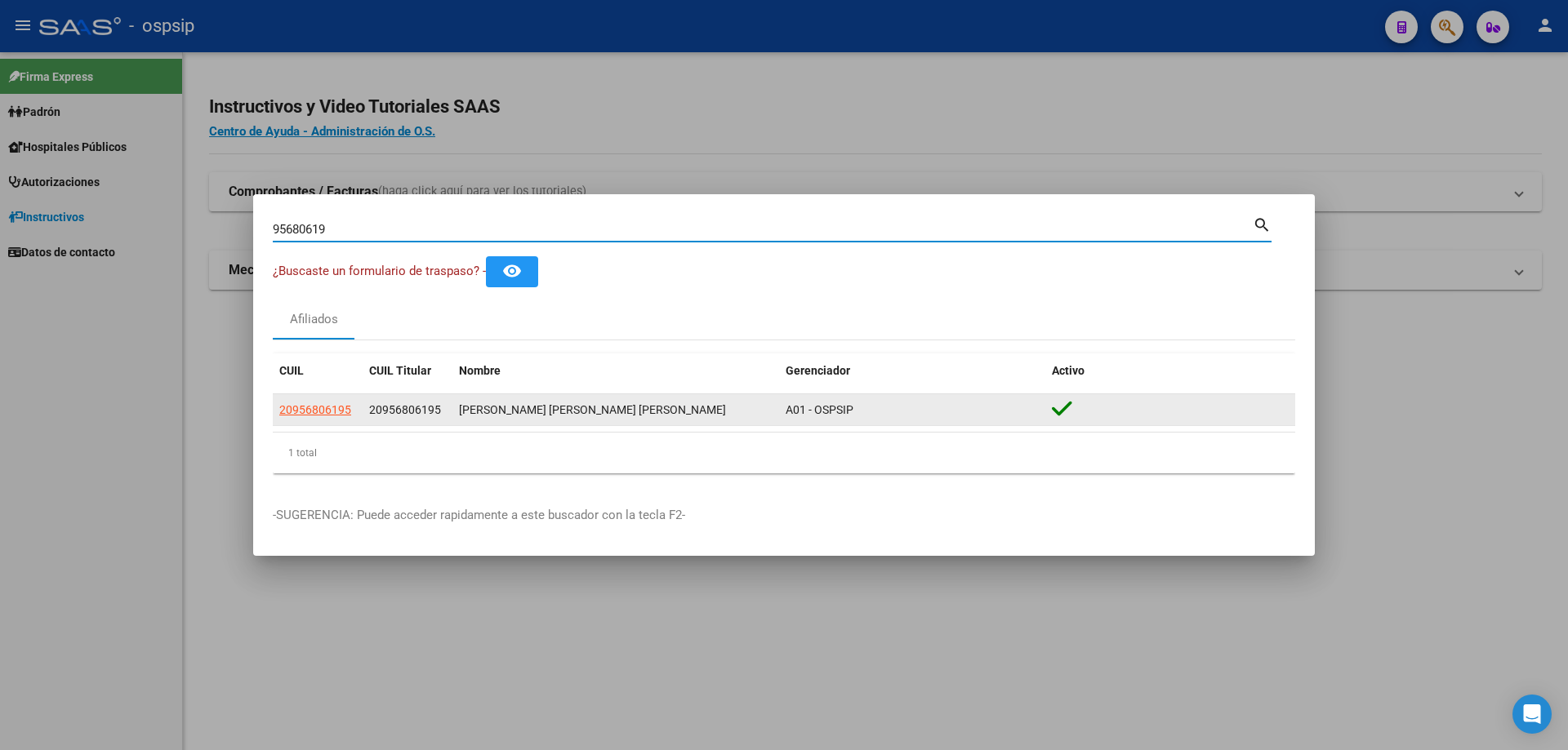
click at [393, 412] on span "20956806195" at bounding box center [405, 410] width 72 height 13
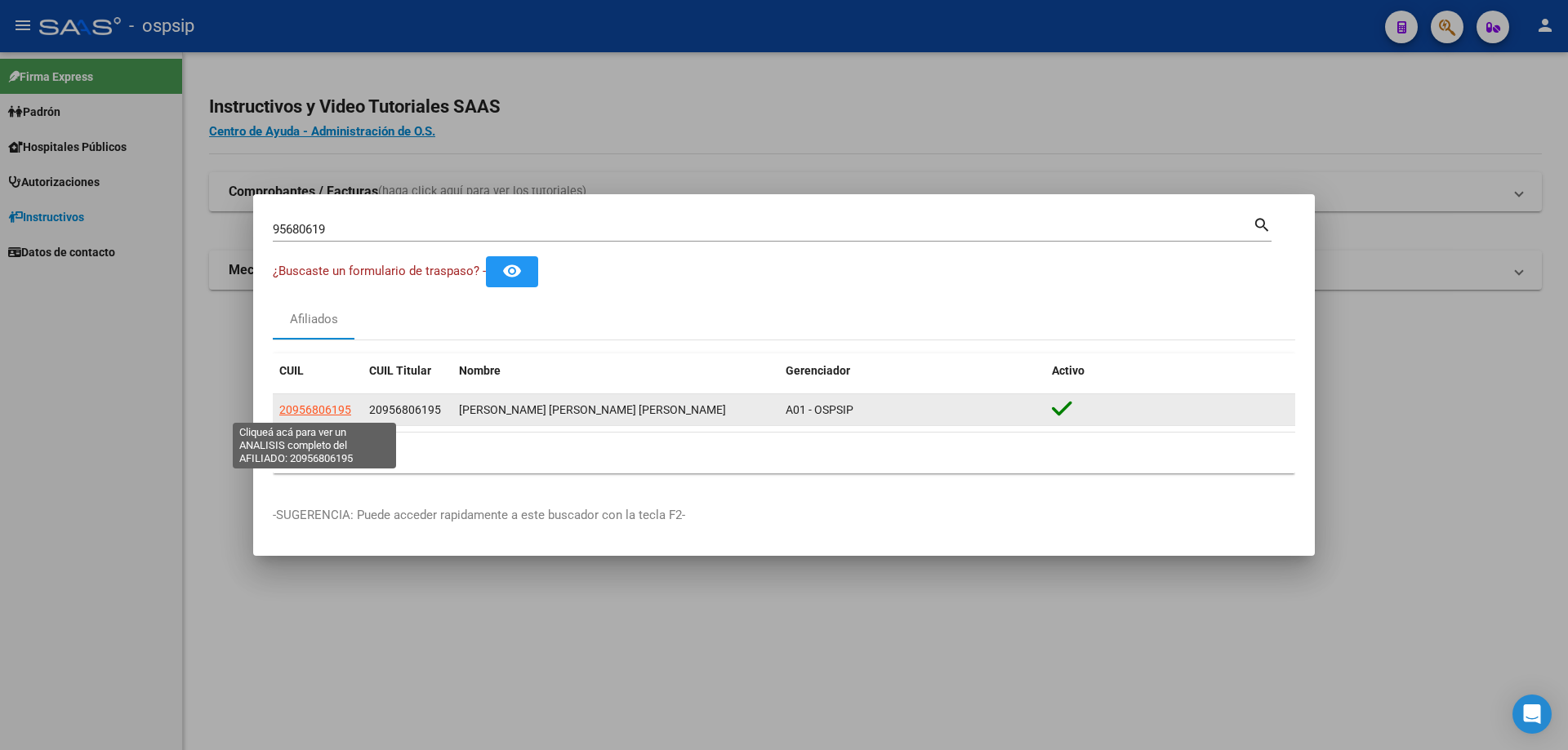
click at [332, 407] on span "20956806195" at bounding box center [315, 410] width 72 height 13
type textarea "20956806195"
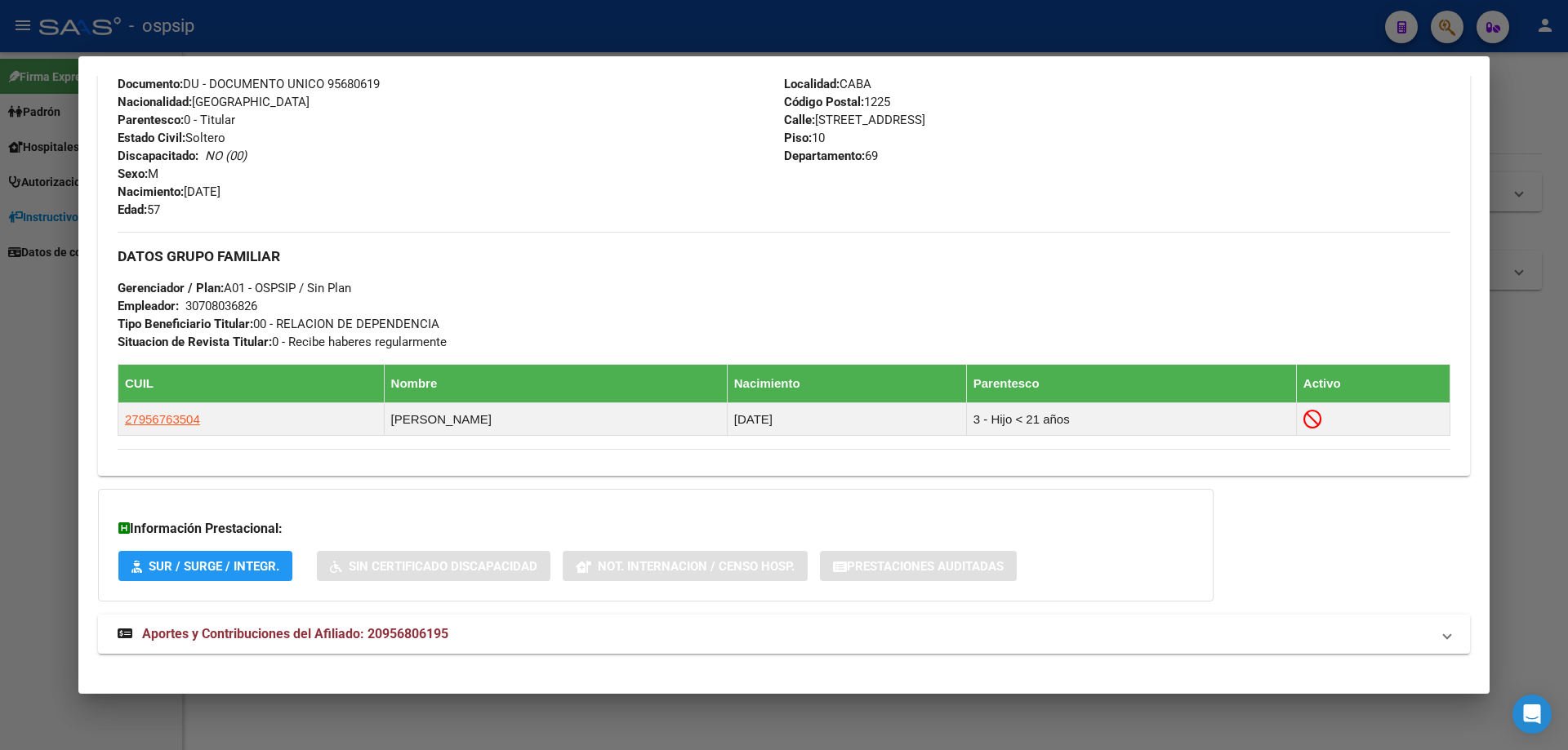
scroll to position [611, 0]
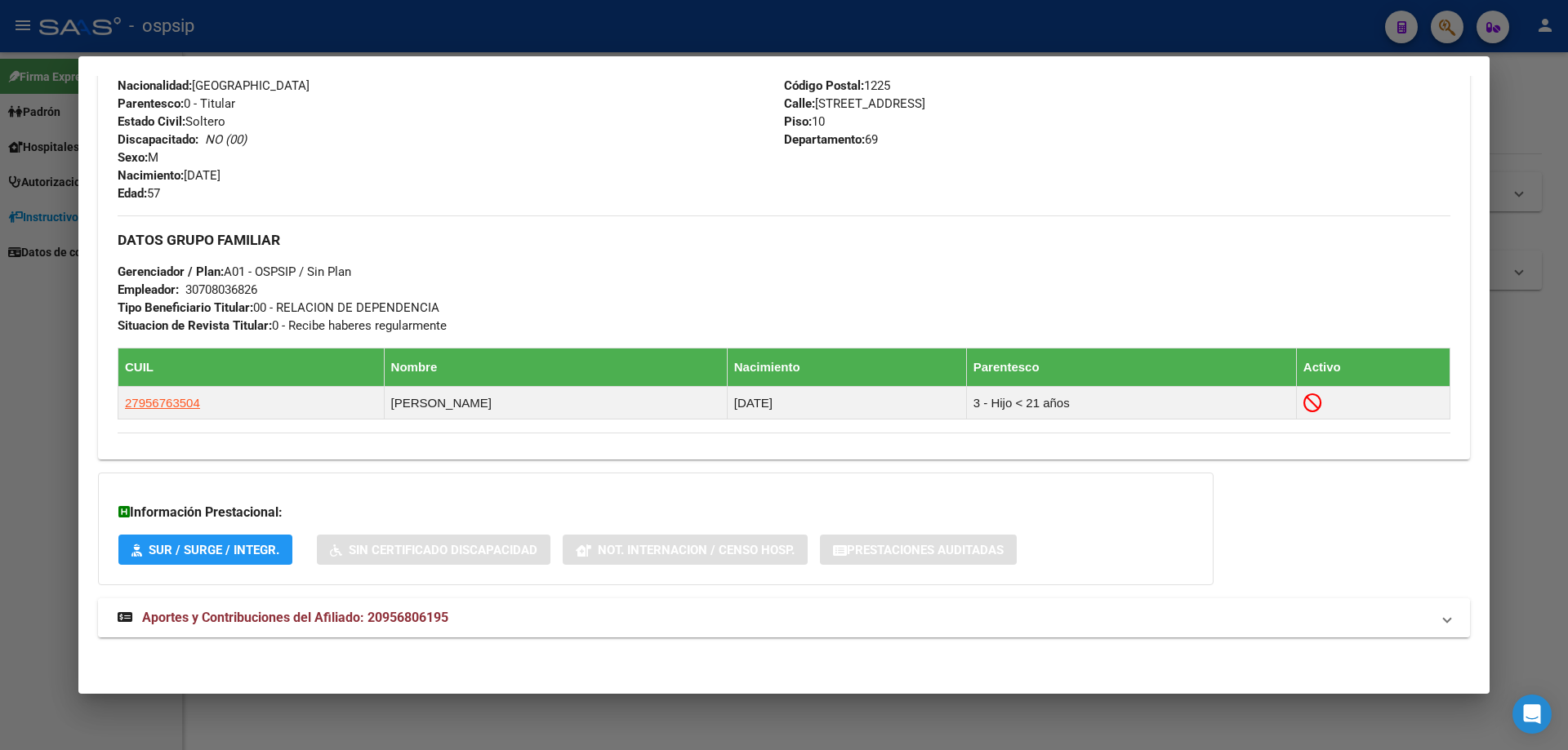
click at [335, 614] on span "Aportes y Contribuciones del Afiliado: 20956806195" at bounding box center [295, 618] width 306 height 16
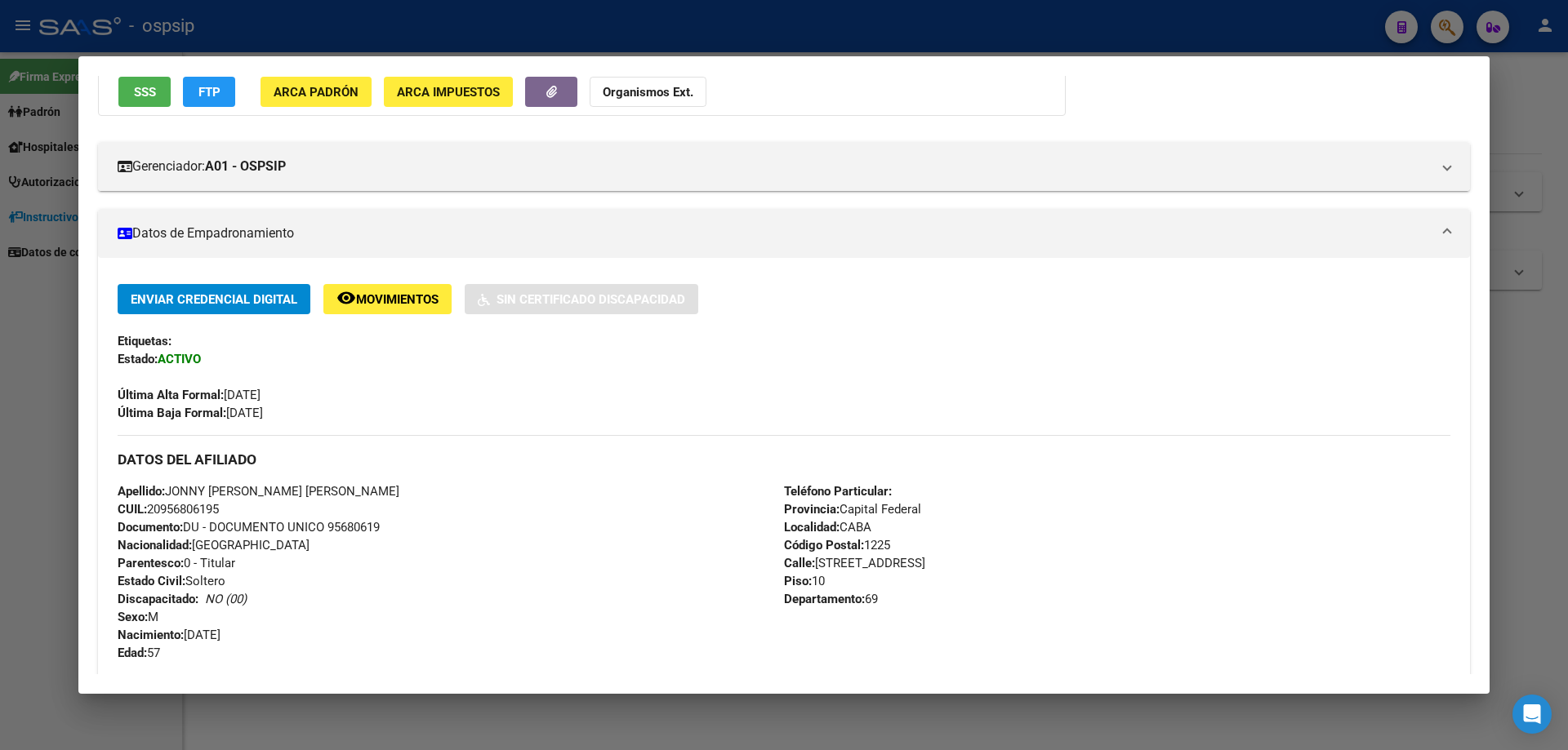
scroll to position [245, 0]
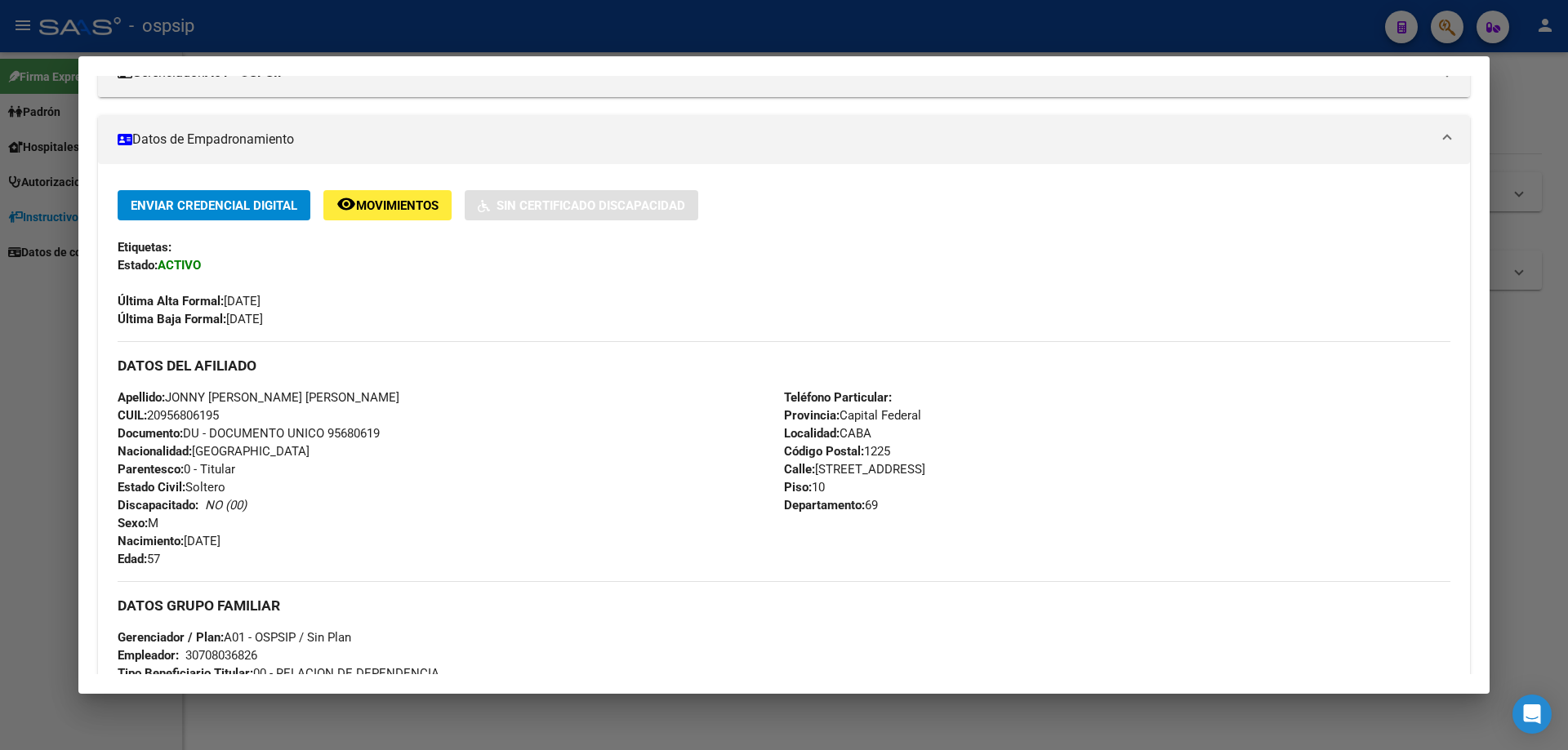
click at [1301, 723] on div at bounding box center [784, 375] width 1568 height 750
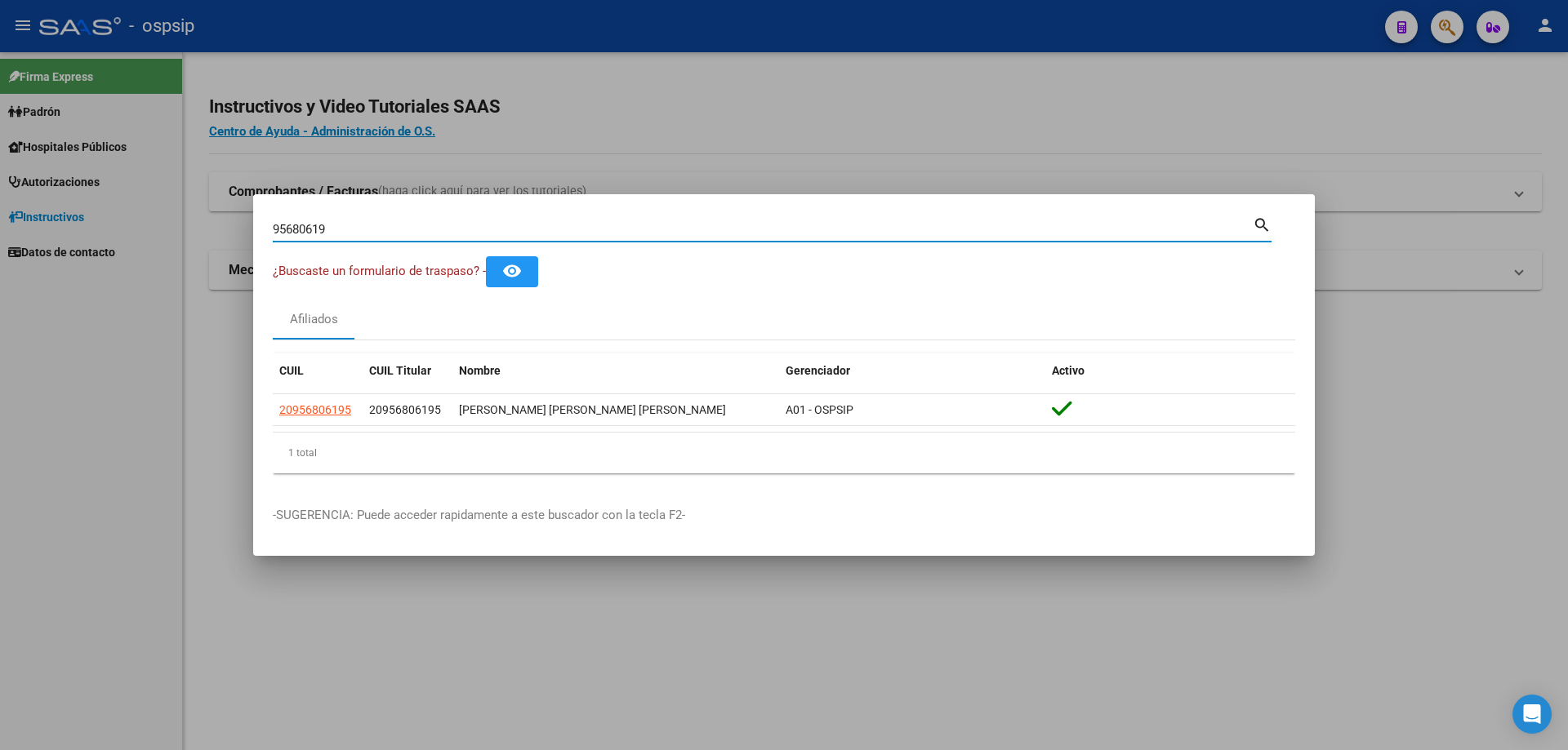
click at [371, 230] on input "95680619" at bounding box center [763, 229] width 980 height 15
type input "9"
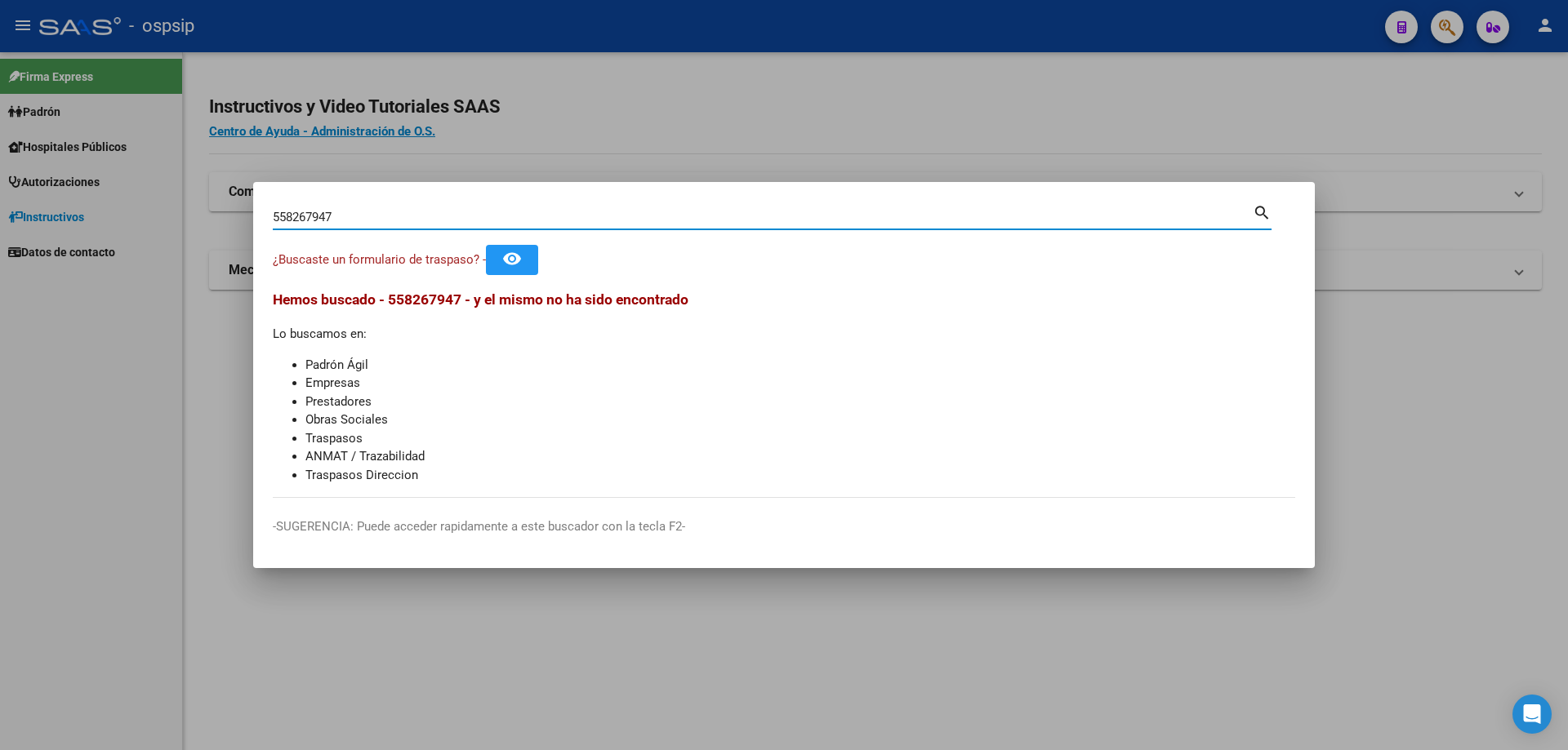
click at [367, 216] on input "558267947" at bounding box center [763, 217] width 980 height 15
type input "5"
type input "55267947"
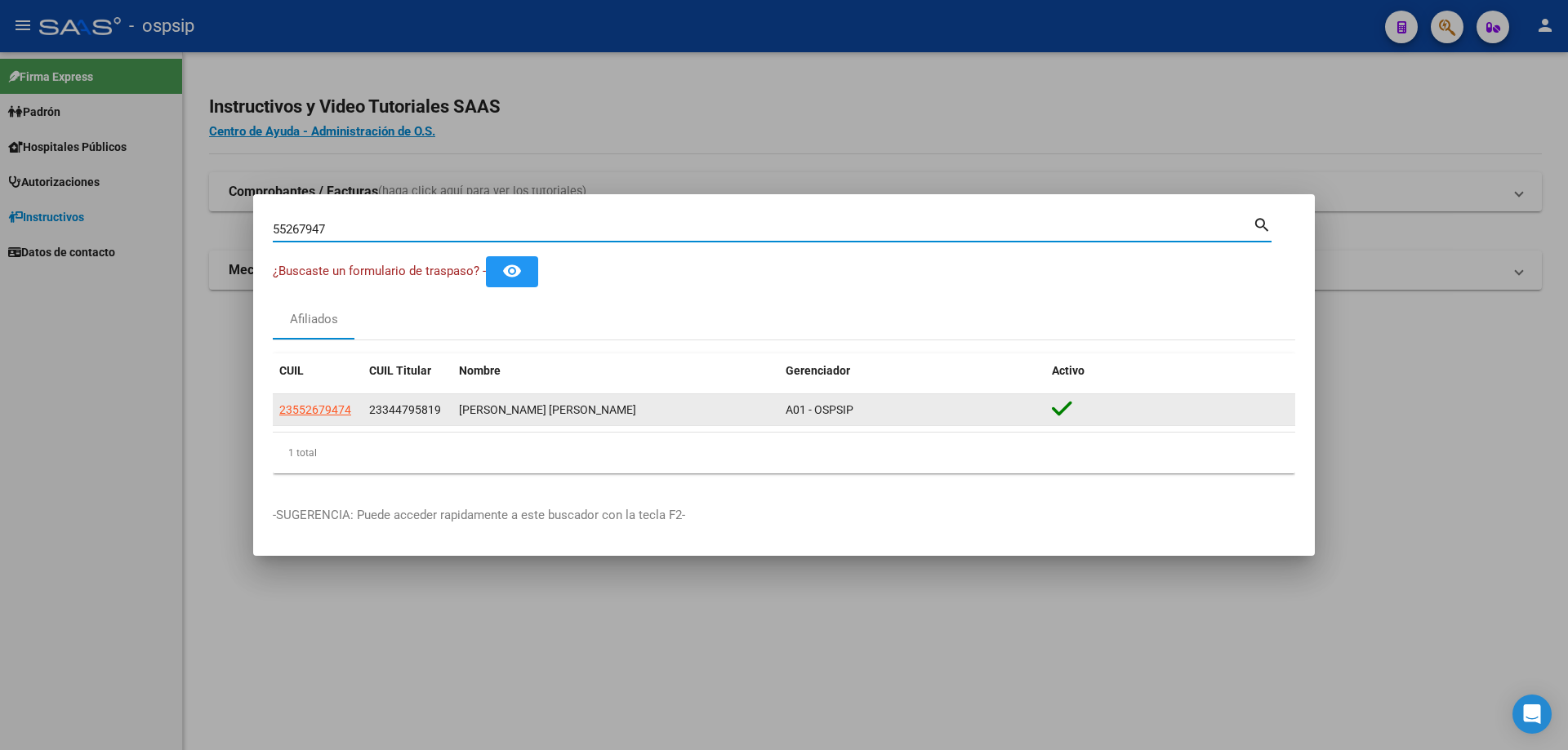
click at [471, 410] on div "[PERSON_NAME] [PERSON_NAME]" at bounding box center [615, 410] width 313 height 19
click at [485, 411] on div "[PERSON_NAME] [PERSON_NAME]" at bounding box center [615, 410] width 313 height 19
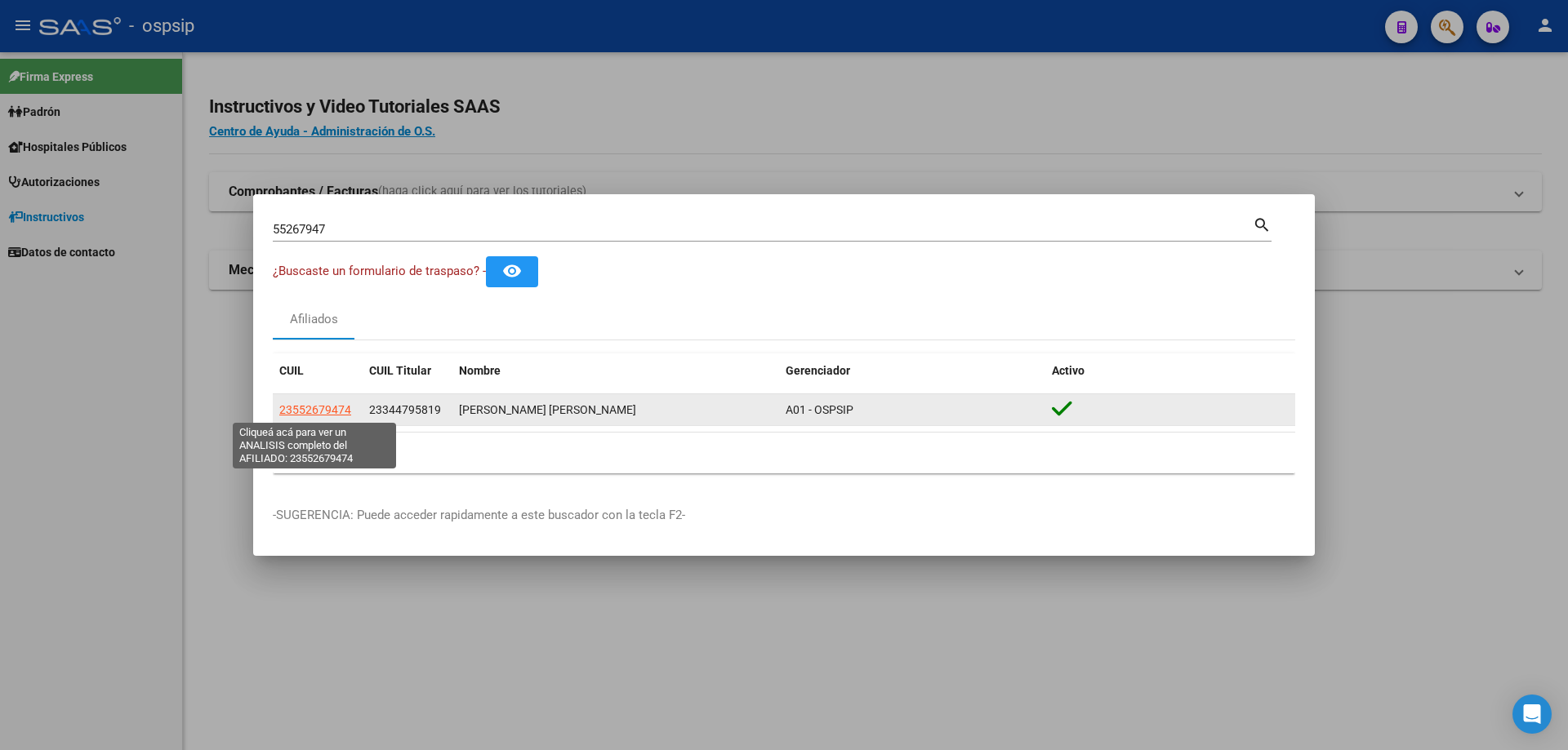
click at [330, 408] on span "23552679474" at bounding box center [315, 410] width 72 height 13
type textarea "23552679474"
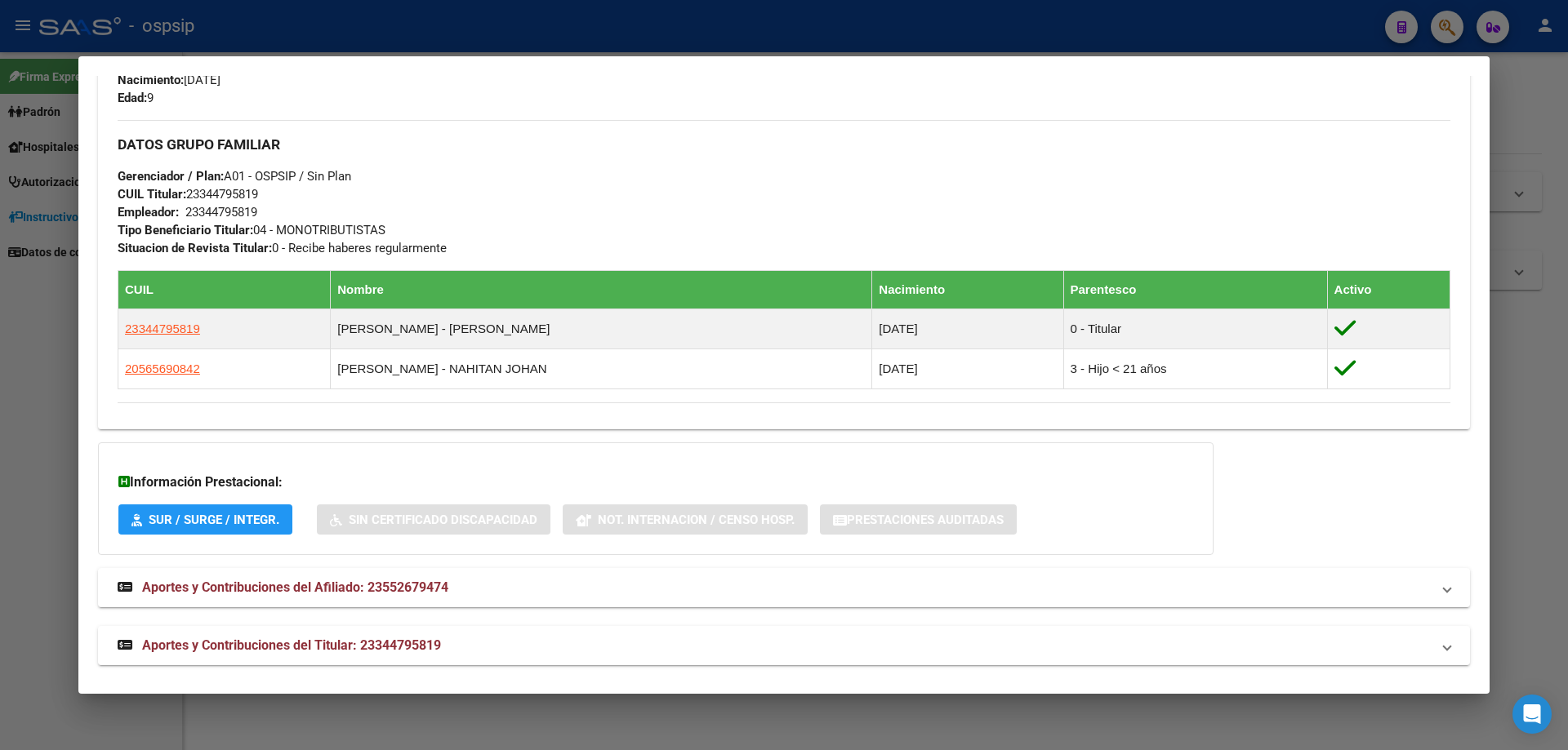
scroll to position [764, 0]
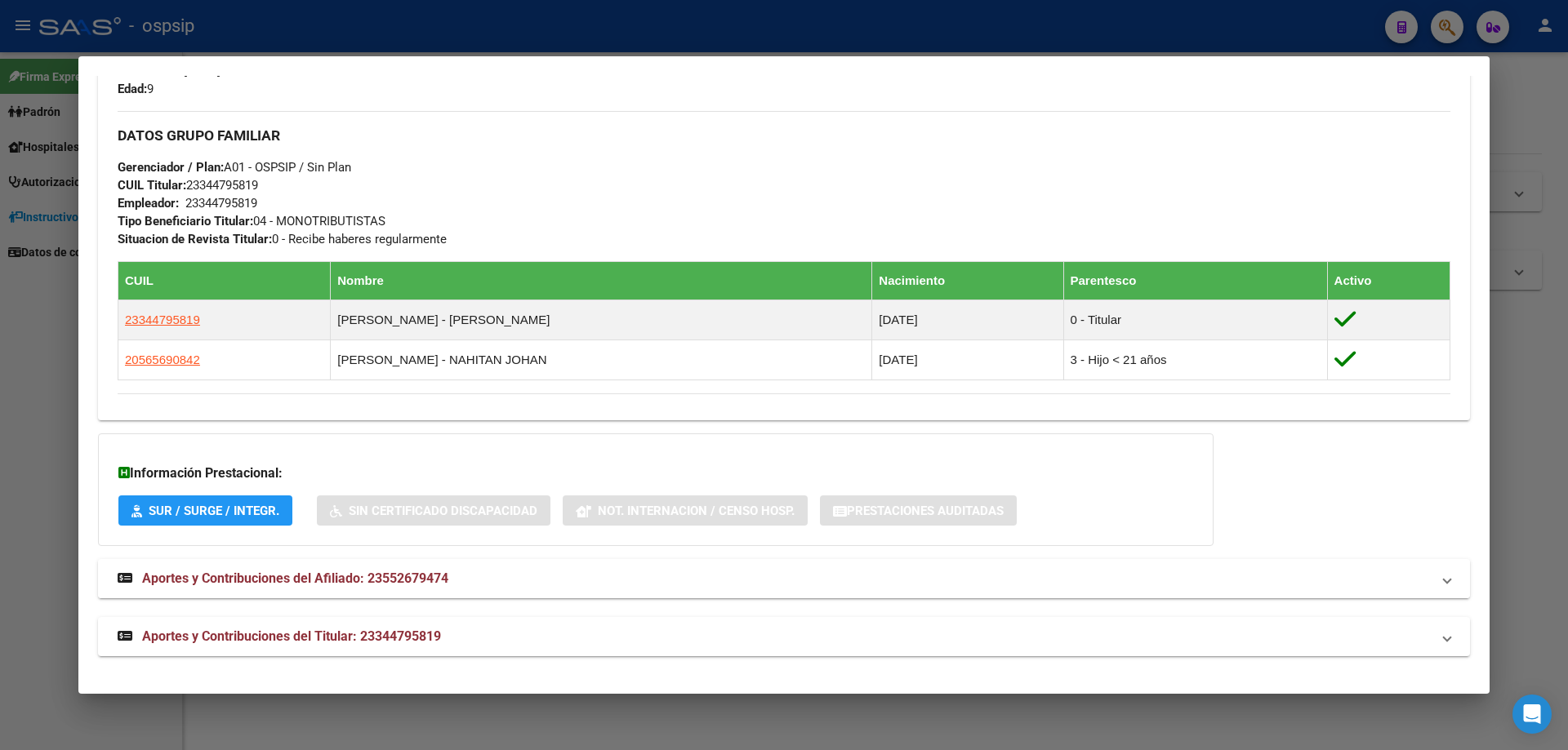
click at [329, 576] on span "Aportes y Contribuciones del Afiliado: 23552679474" at bounding box center [295, 578] width 306 height 16
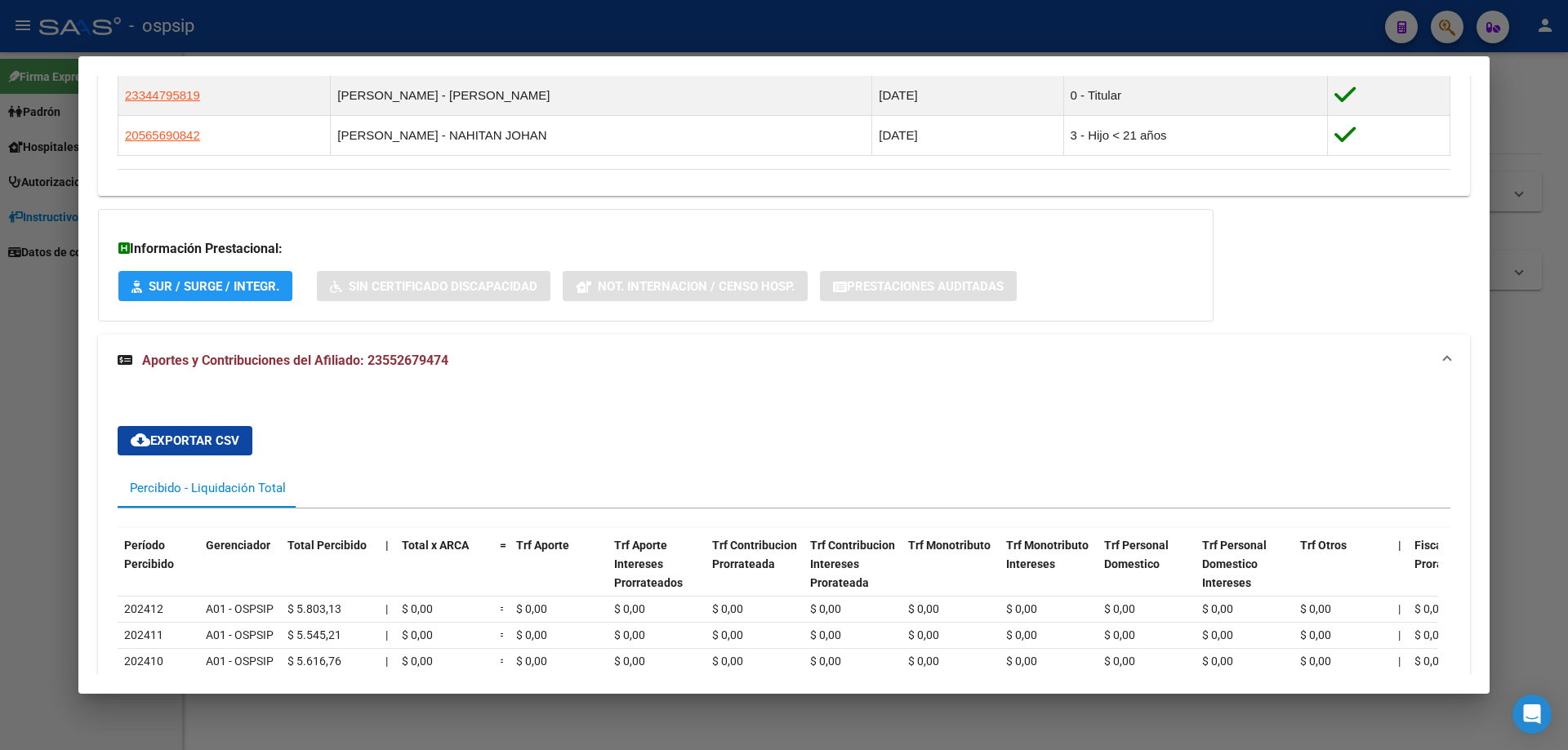
scroll to position [859, 0]
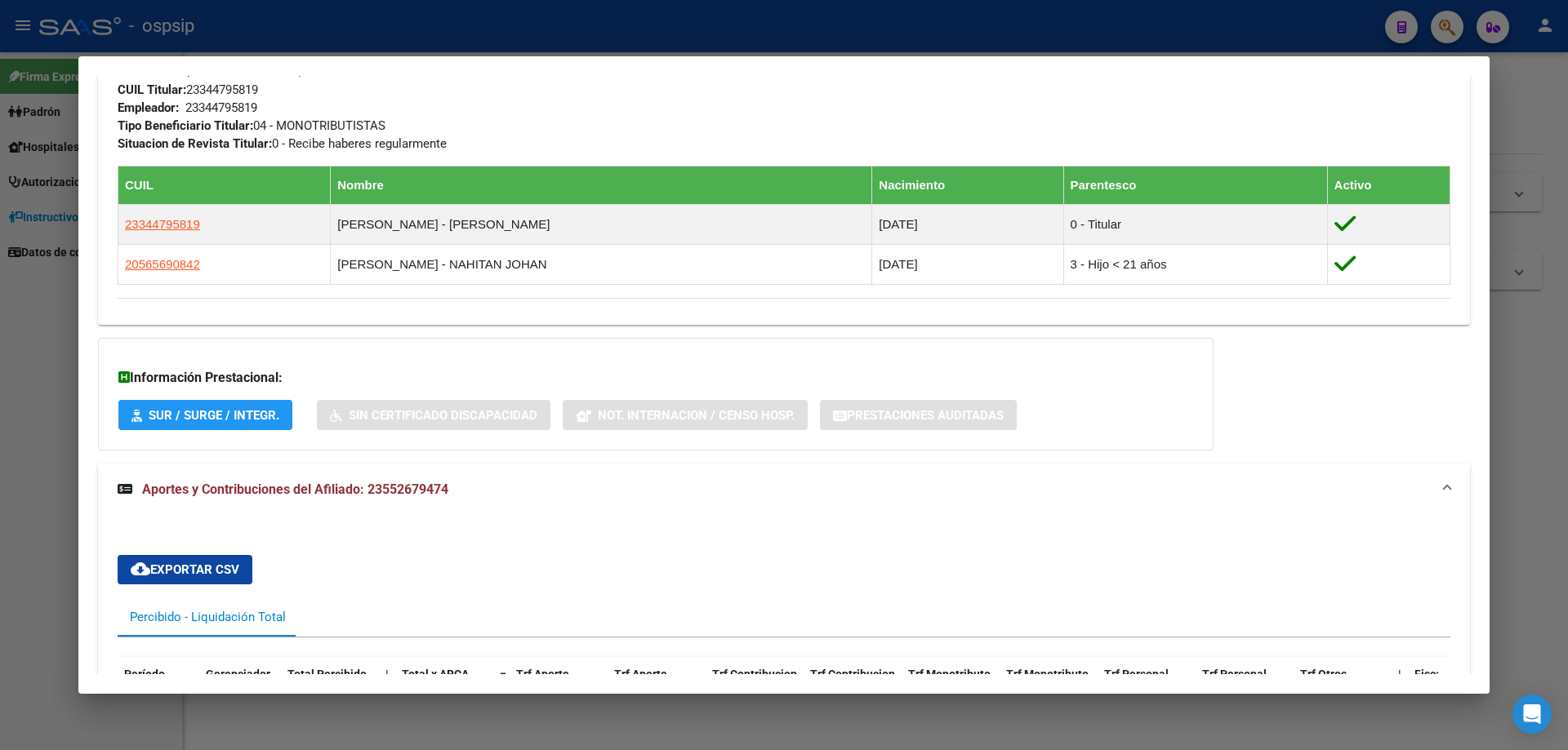
click at [326, 479] on mat-expansion-panel-header "Aportes y Contribuciones del Afiliado: 23552679474" at bounding box center [784, 490] width 1372 height 53
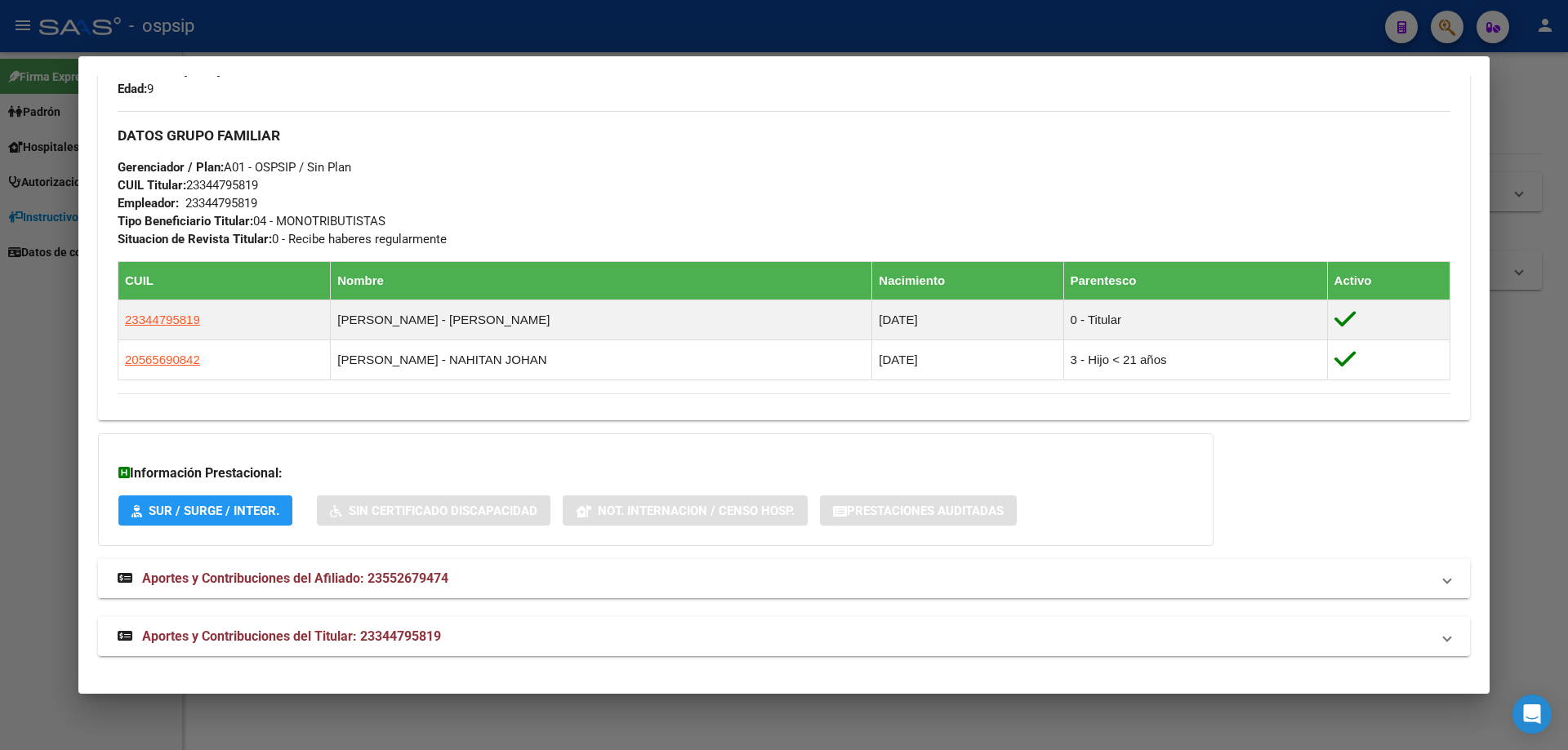
scroll to position [764, 0]
click at [290, 637] on span "Aportes y Contribuciones del Titular: 23344795819" at bounding box center [291, 637] width 299 height 16
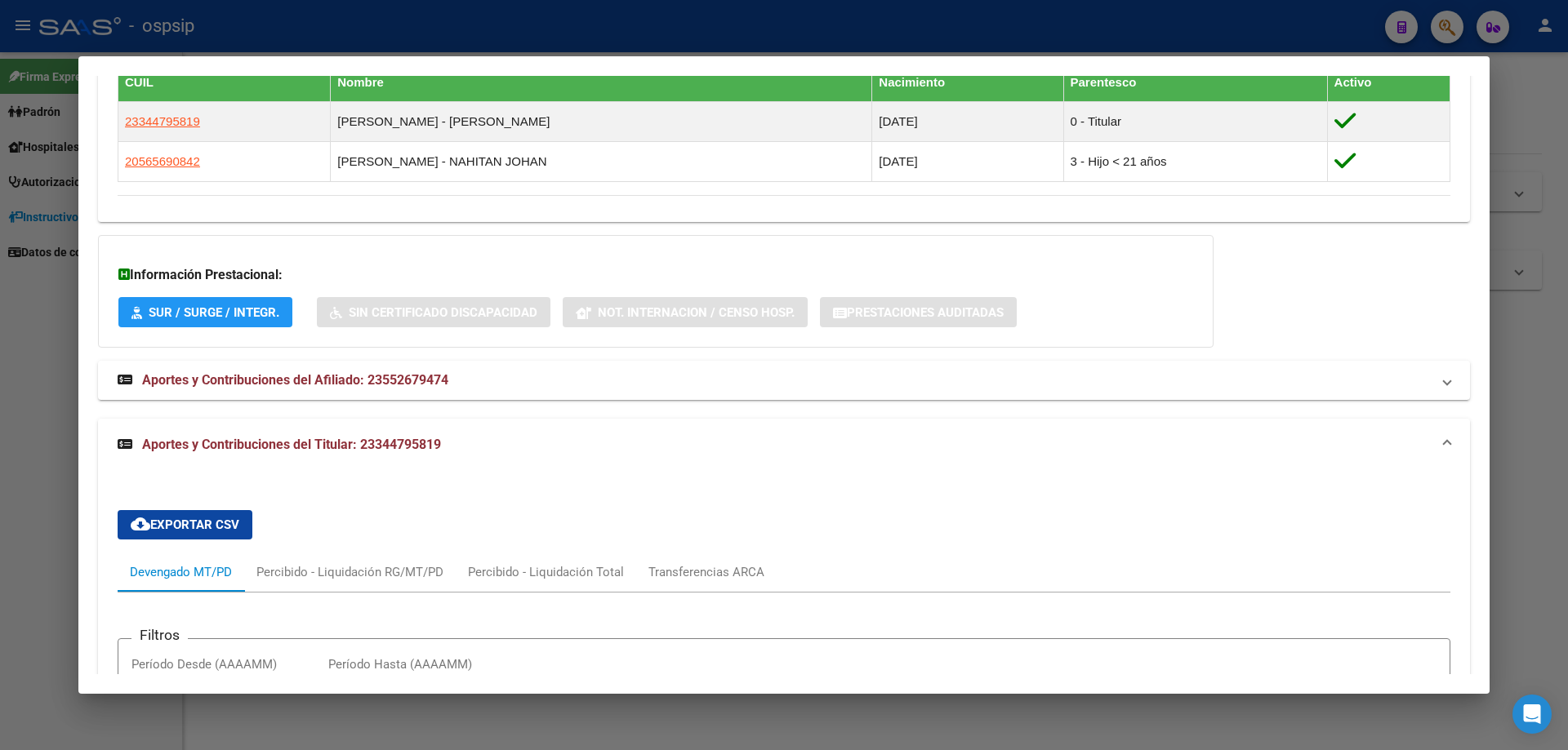
scroll to position [1007, 0]
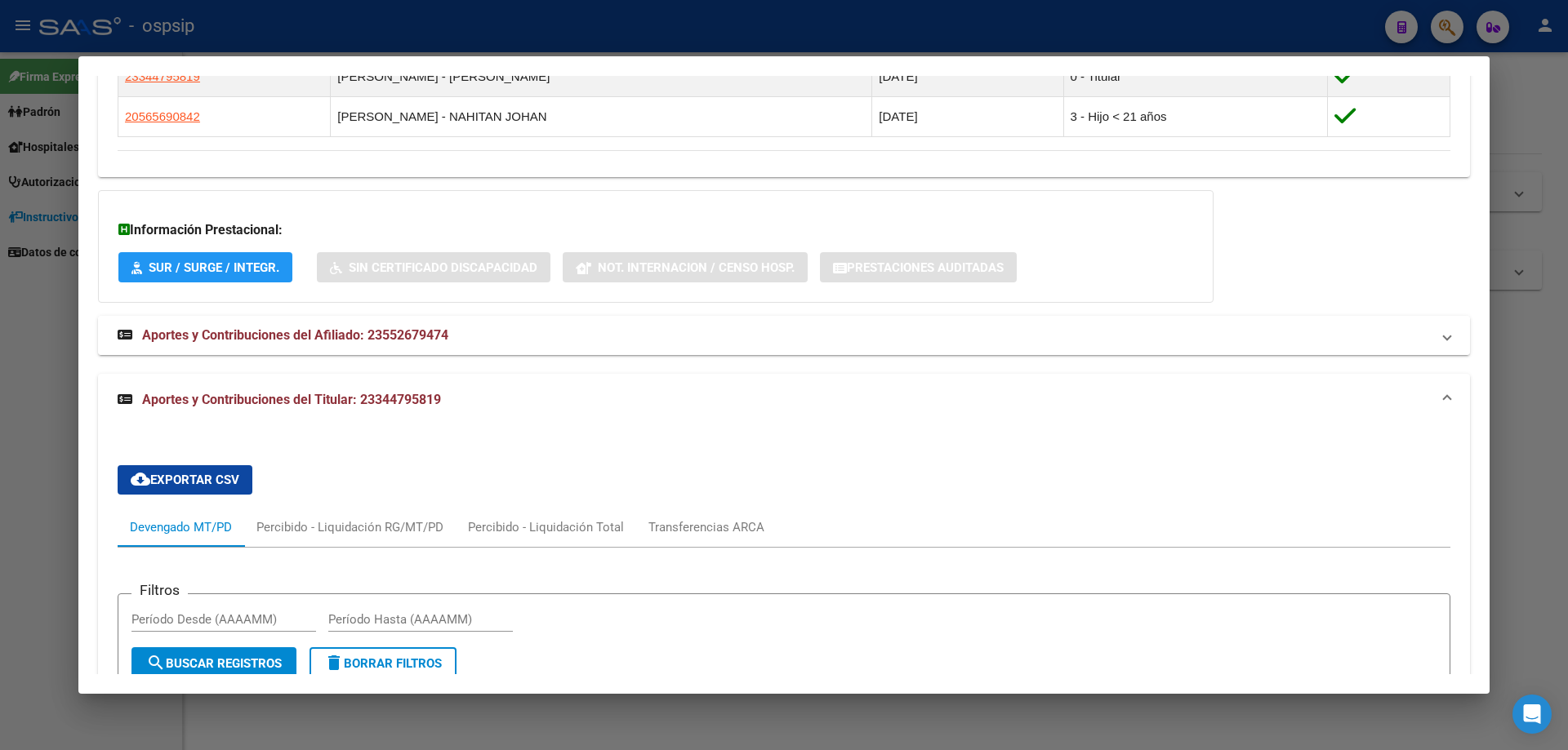
click at [292, 333] on span "Aportes y Contribuciones del Afiliado: 23552679474" at bounding box center [295, 335] width 306 height 16
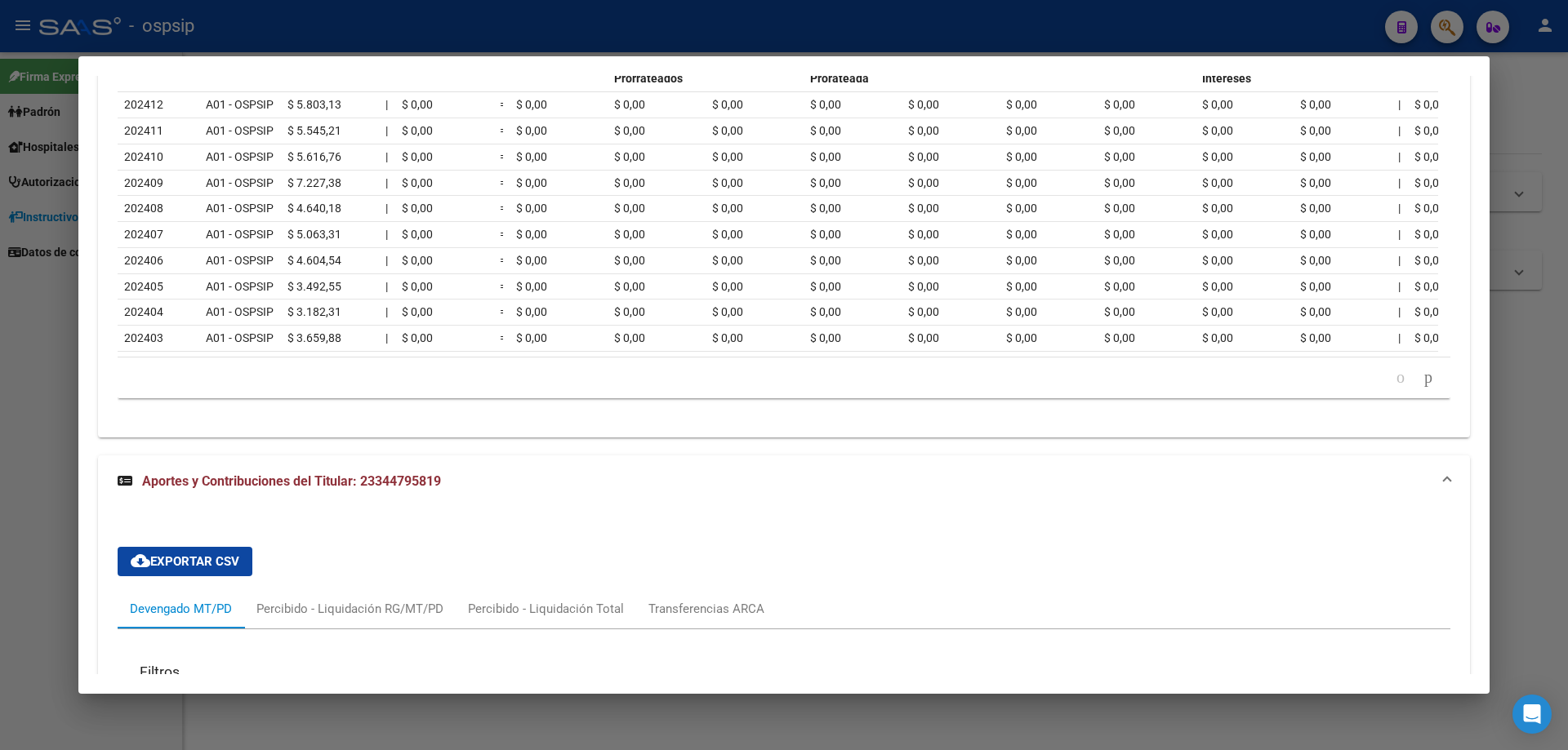
scroll to position [1498, 0]
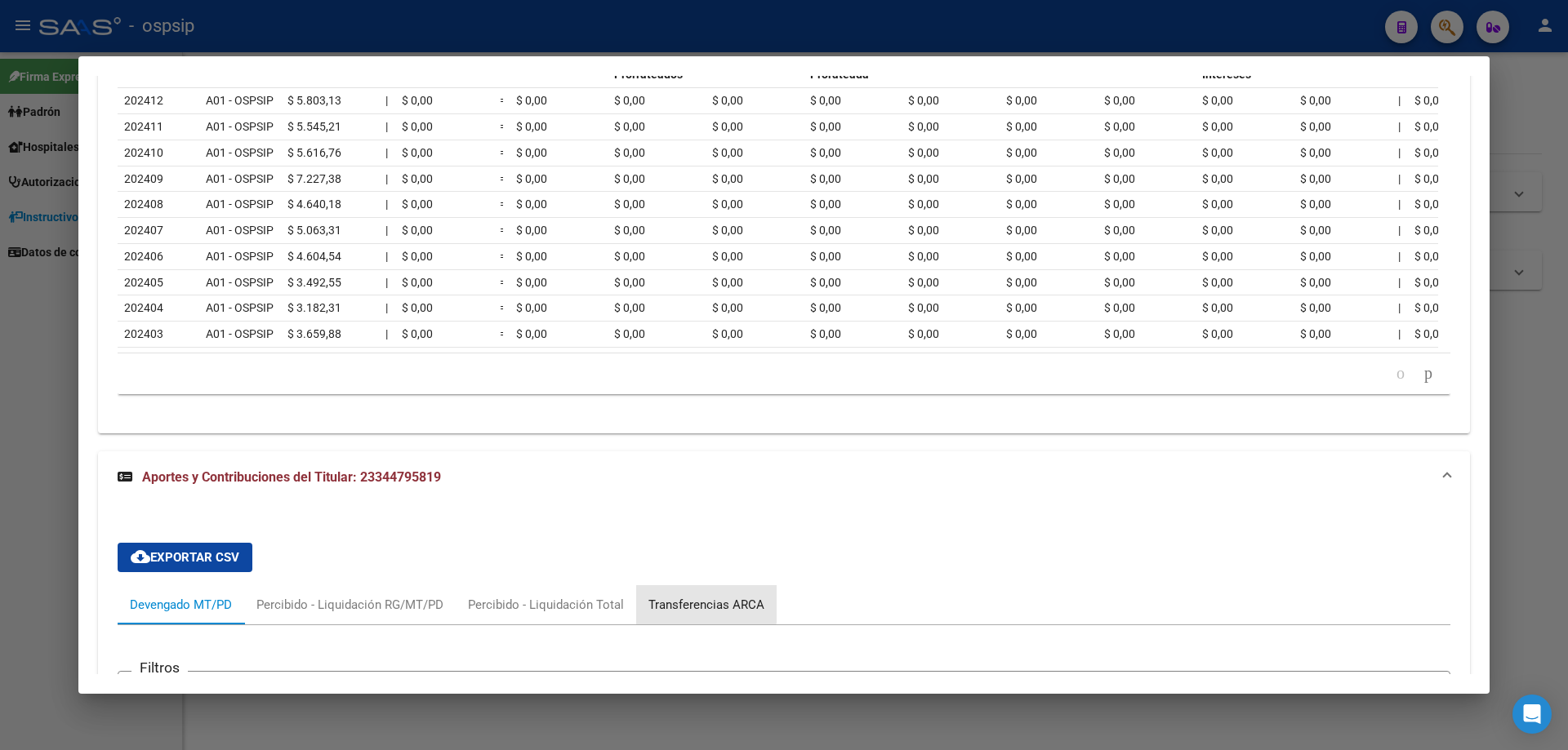
click at [694, 614] on div "Transferencias ARCA" at bounding box center [706, 605] width 116 height 18
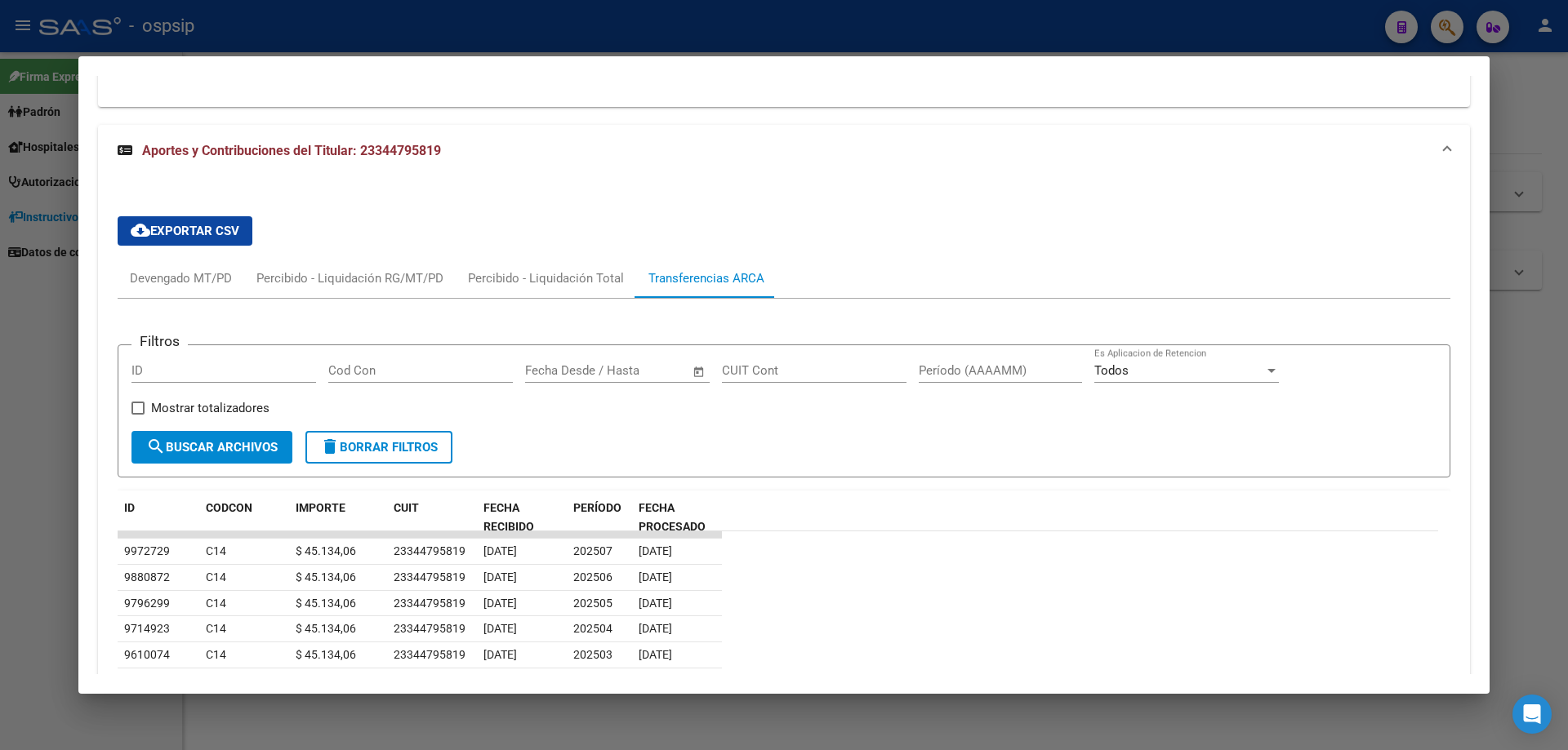
scroll to position [1988, 0]
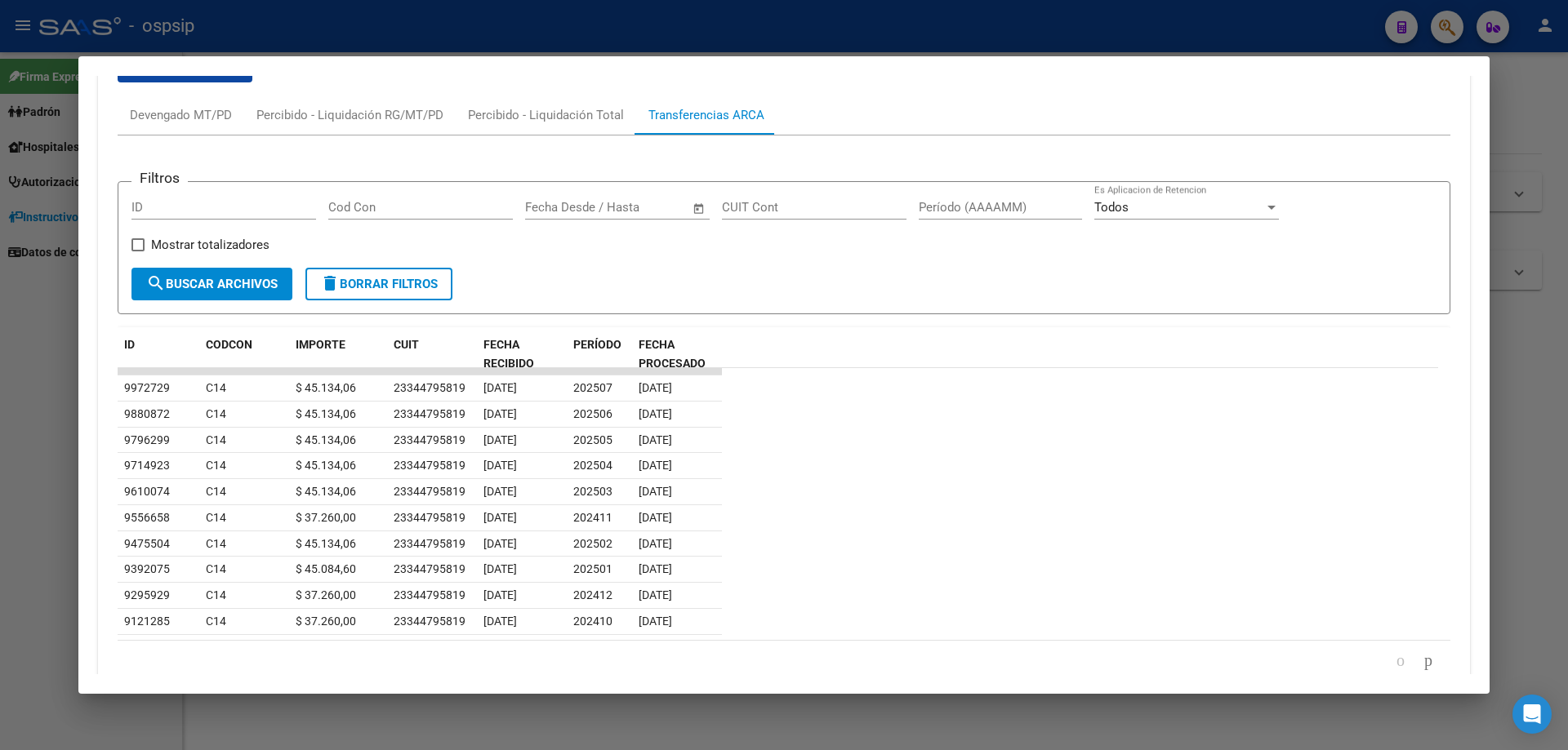
click at [1515, 377] on div at bounding box center [784, 375] width 1568 height 750
